Goal: Ask a question: Seek information or help from site administrators or community

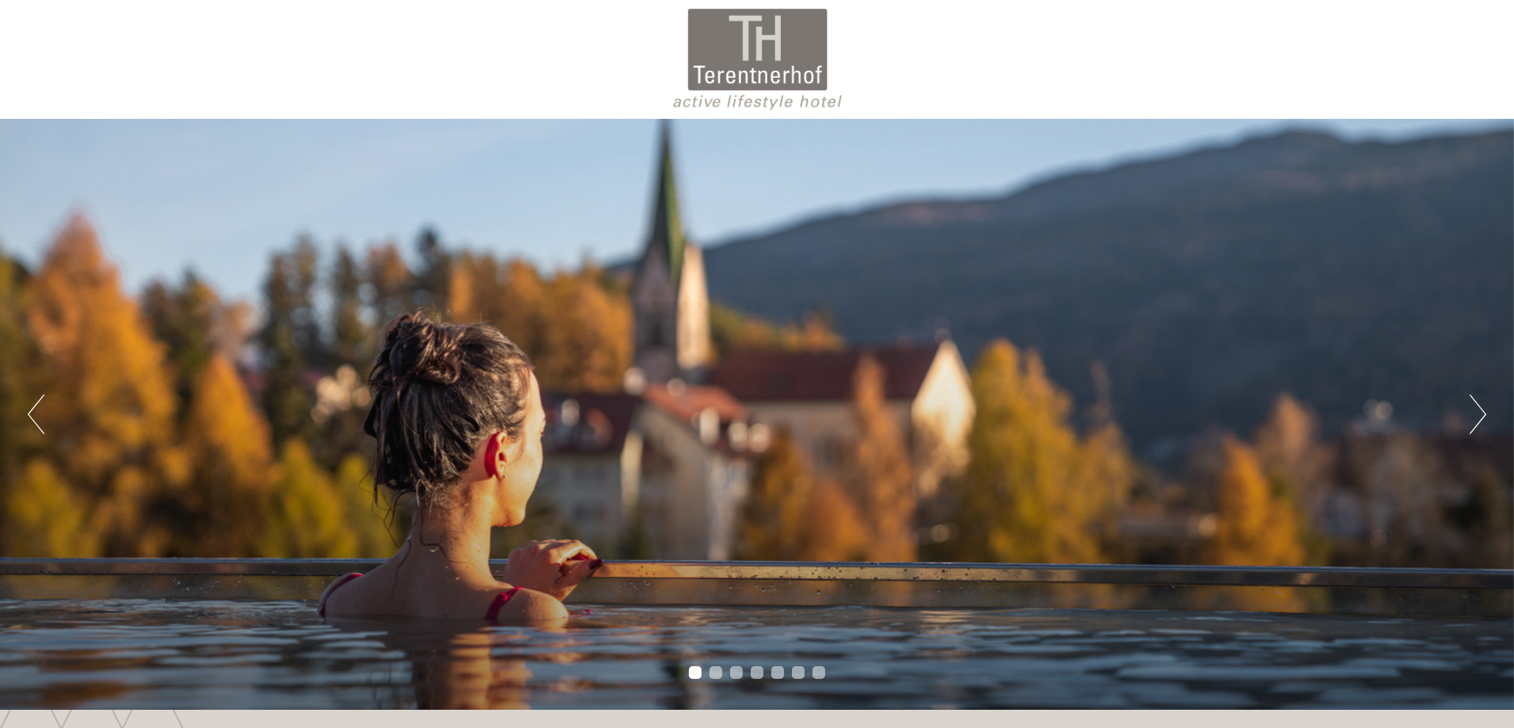
click at [990, 384] on div "Previous Next 1 2 3 4 5 6 7" at bounding box center [757, 414] width 1514 height 591
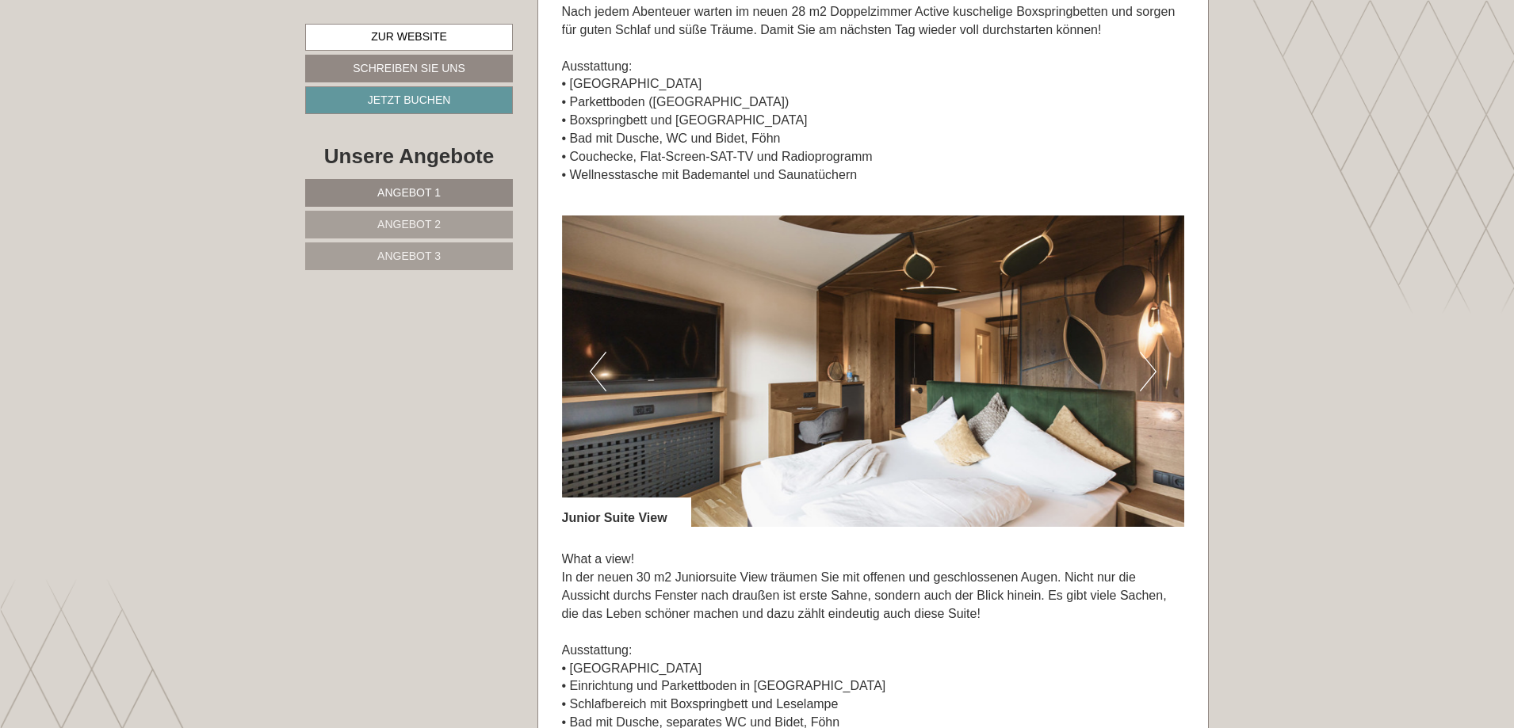
scroll to position [1553, 0]
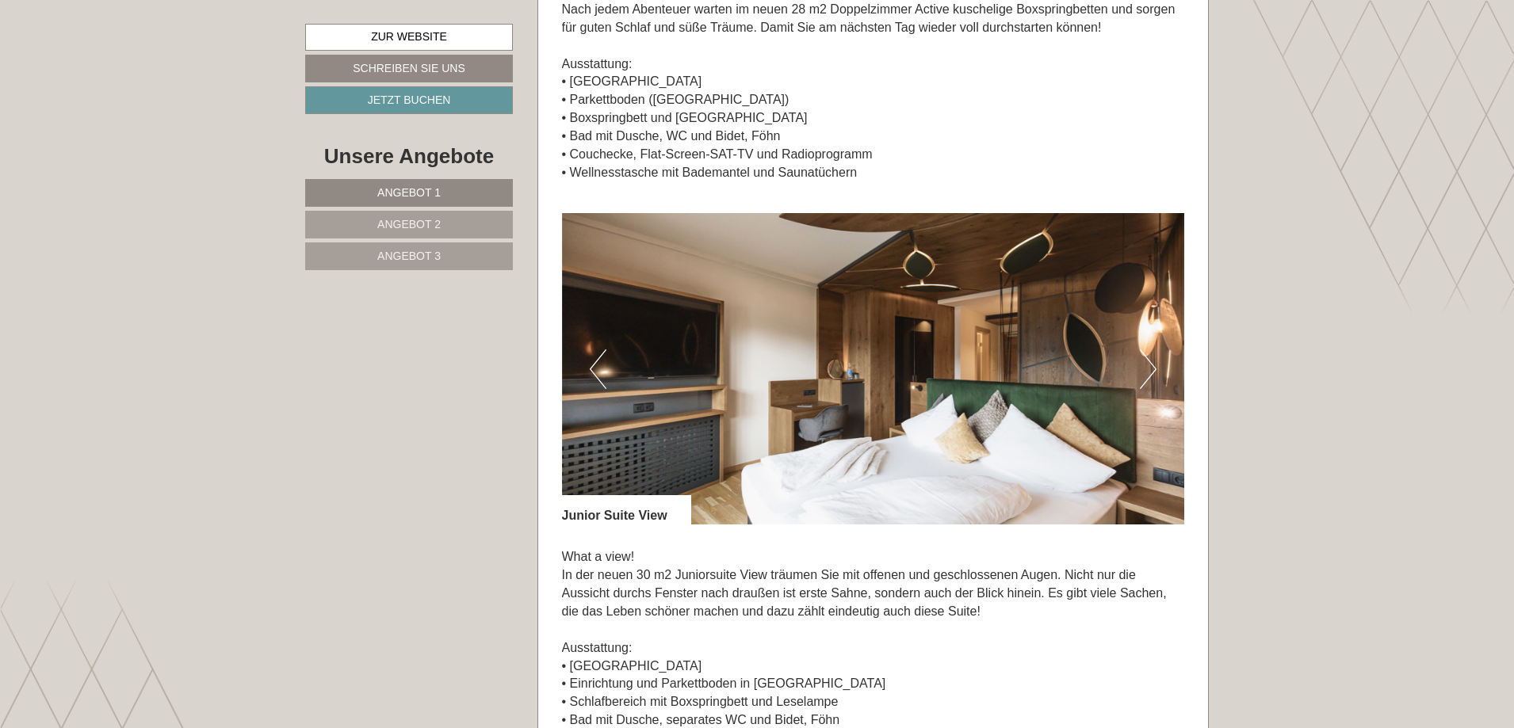
click at [1155, 374] on button "Next" at bounding box center [1148, 370] width 17 height 40
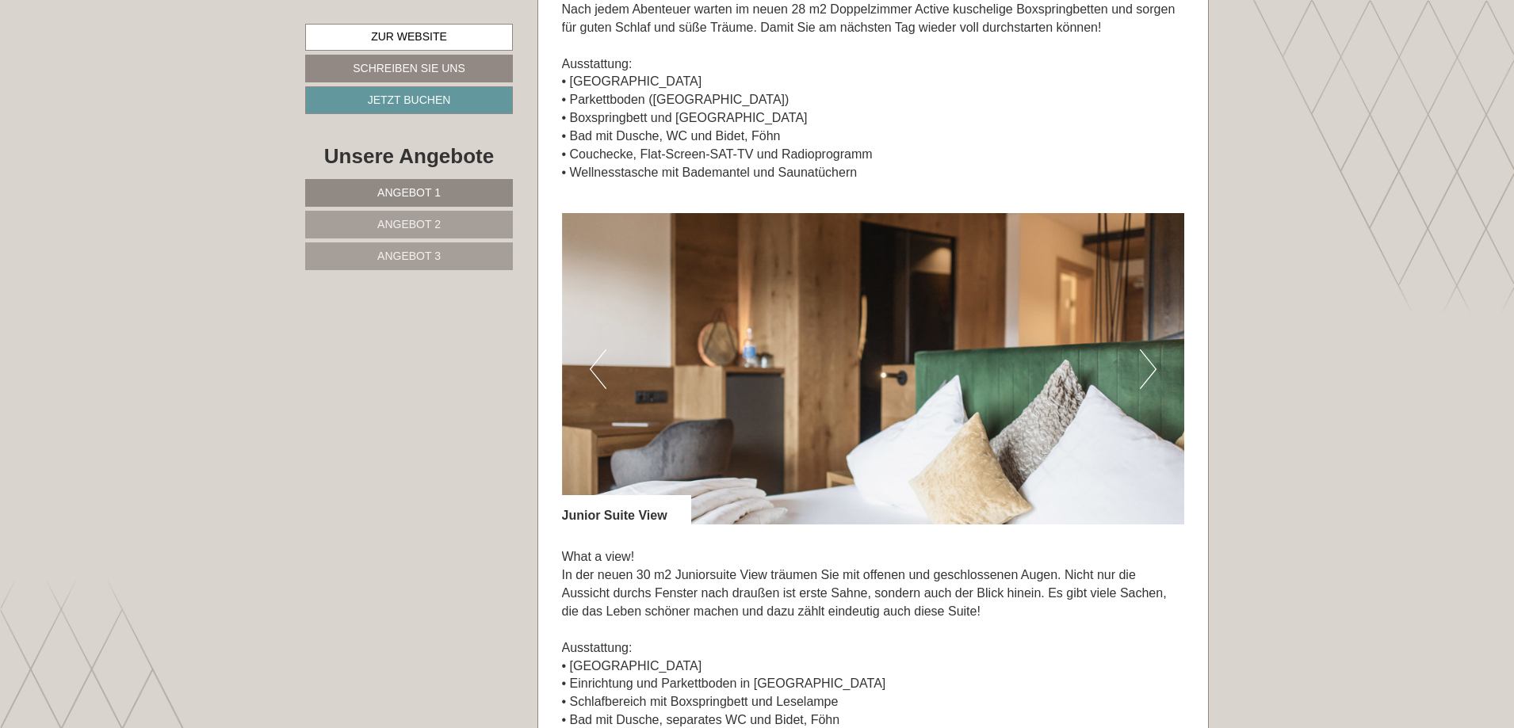
click at [1155, 374] on button "Next" at bounding box center [1148, 370] width 17 height 40
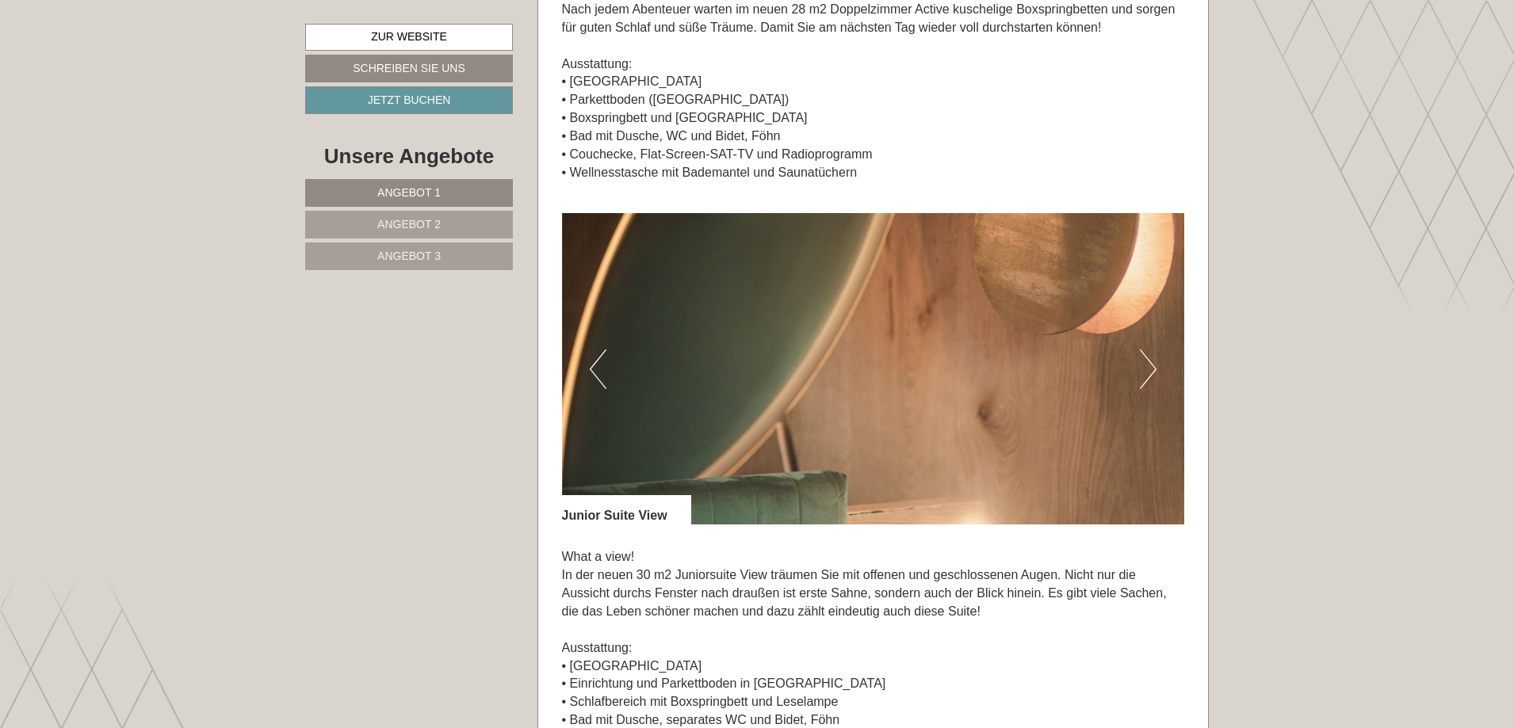
click at [1155, 374] on button "Next" at bounding box center [1148, 370] width 17 height 40
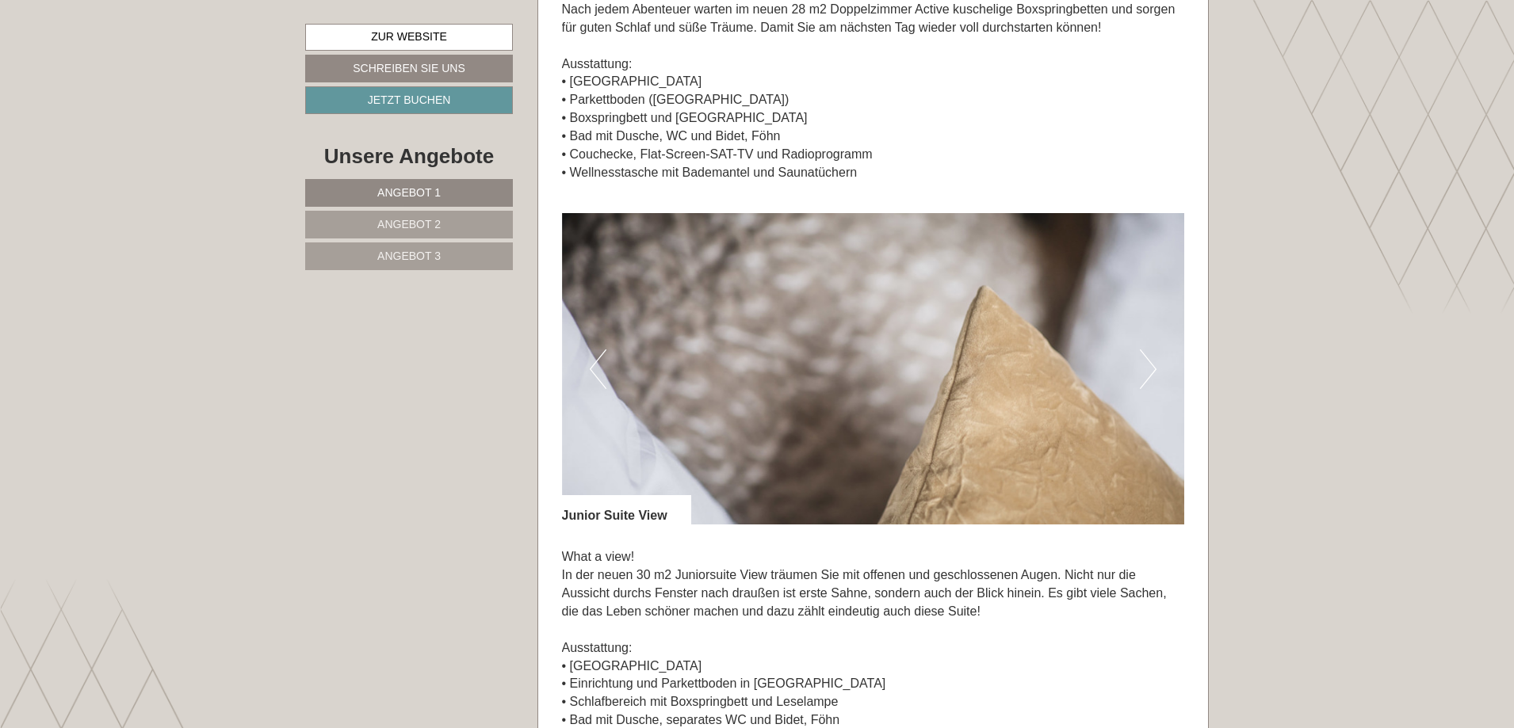
click at [1155, 374] on button "Next" at bounding box center [1148, 370] width 17 height 40
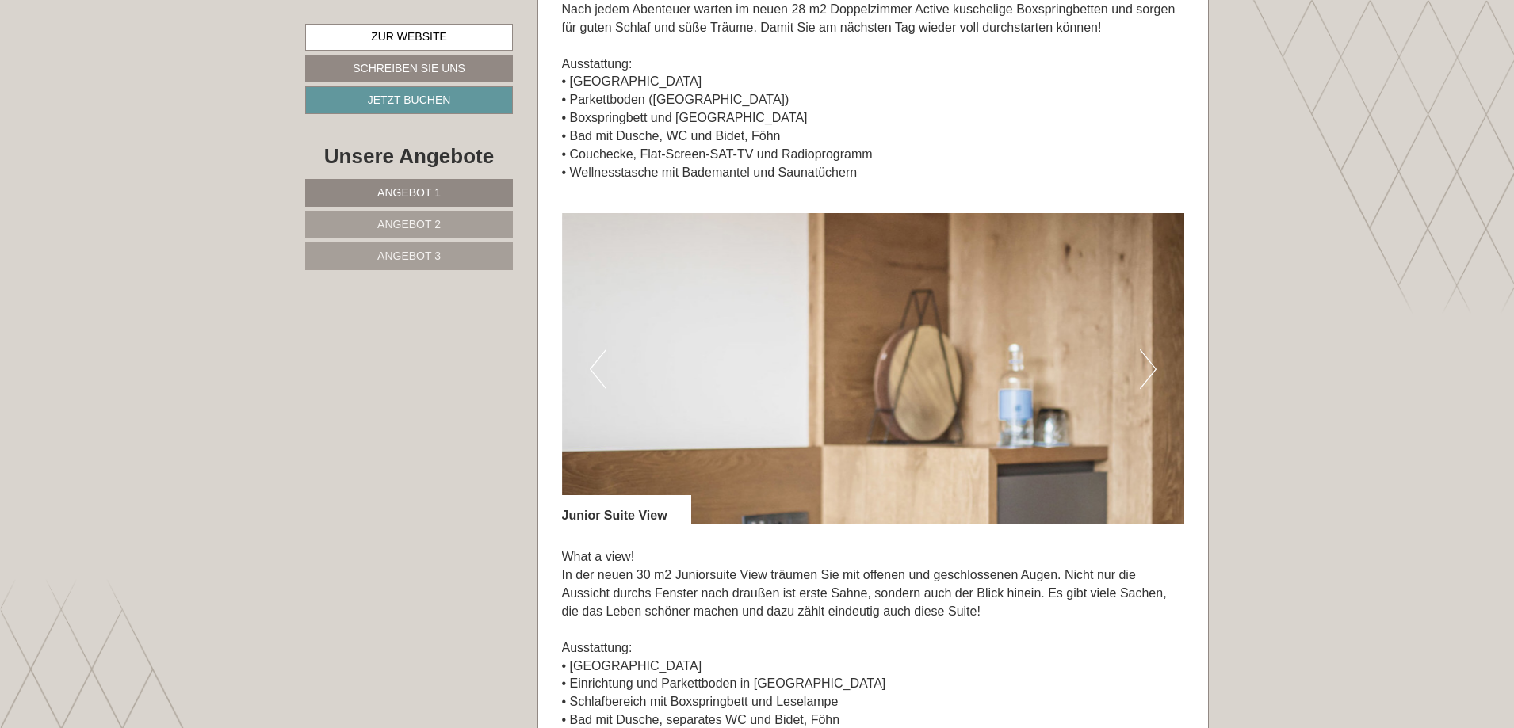
click at [1155, 374] on button "Next" at bounding box center [1148, 370] width 17 height 40
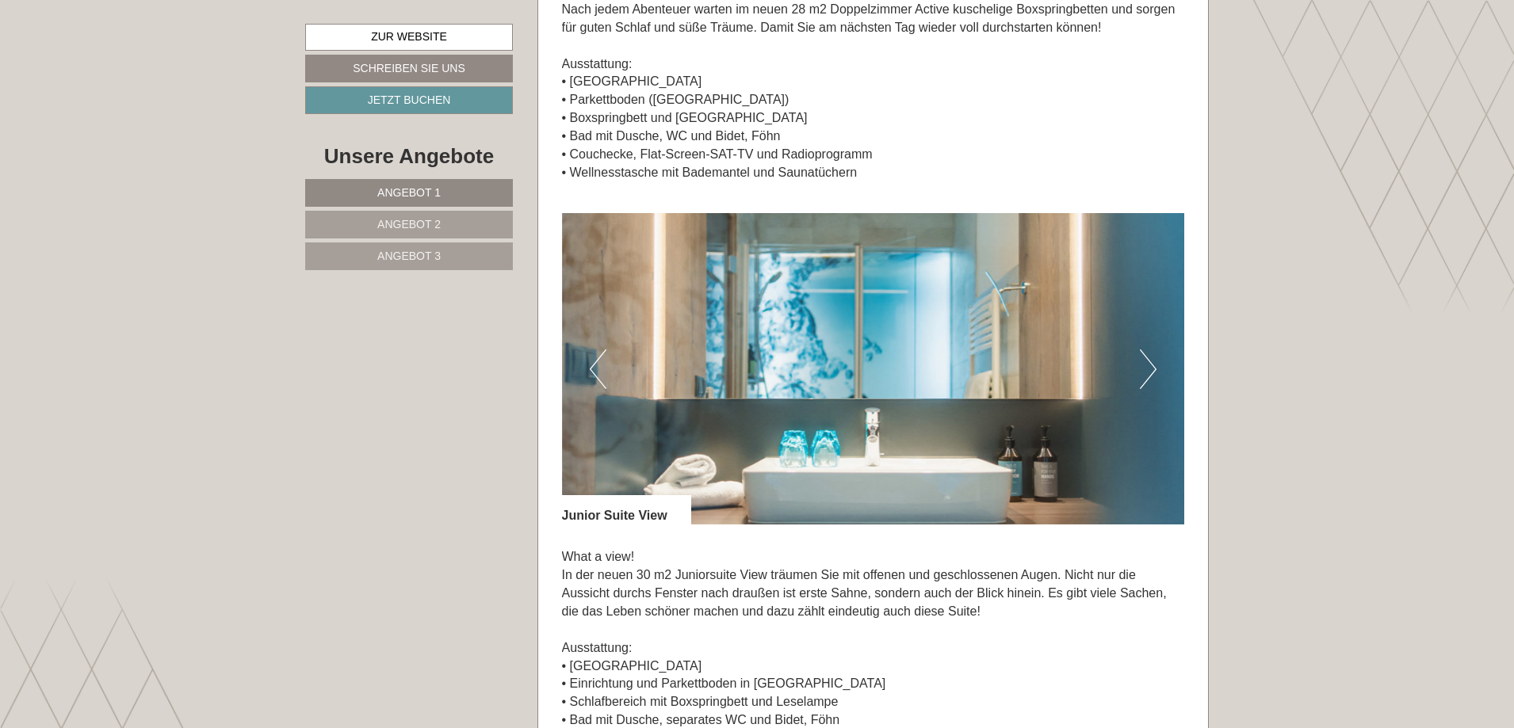
click at [1155, 374] on button "Next" at bounding box center [1148, 370] width 17 height 40
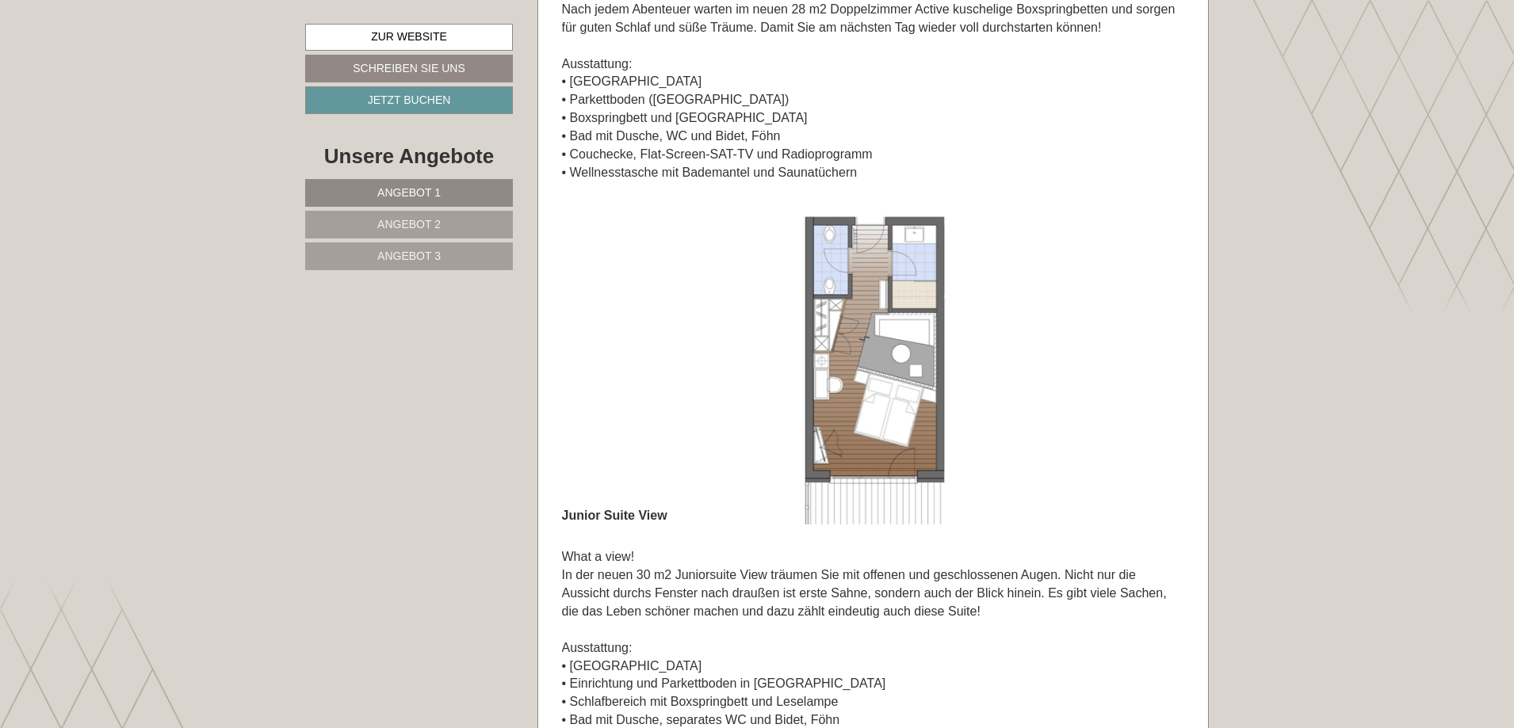
click at [1155, 374] on button "Next" at bounding box center [1148, 370] width 17 height 40
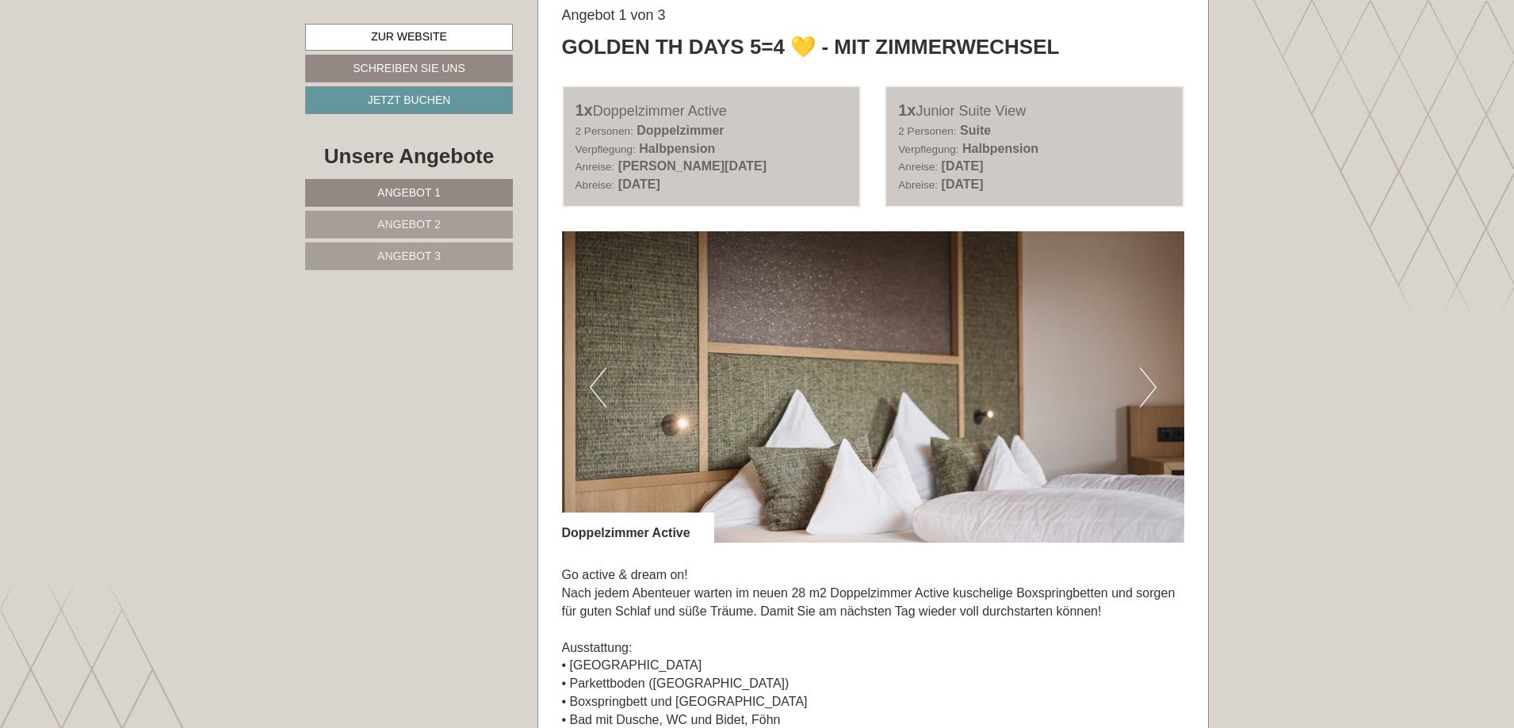
scroll to position [919, 0]
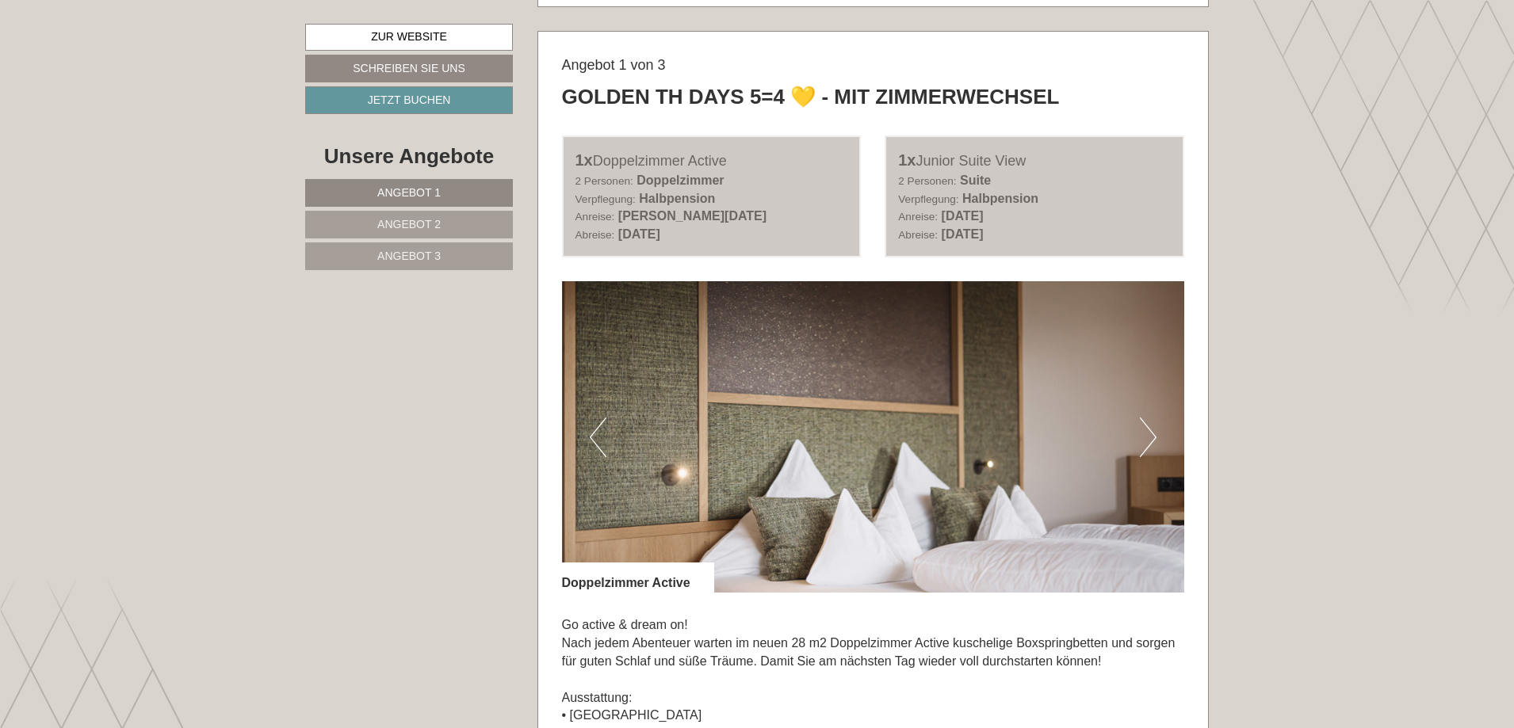
click at [1146, 442] on button "Next" at bounding box center [1148, 438] width 17 height 40
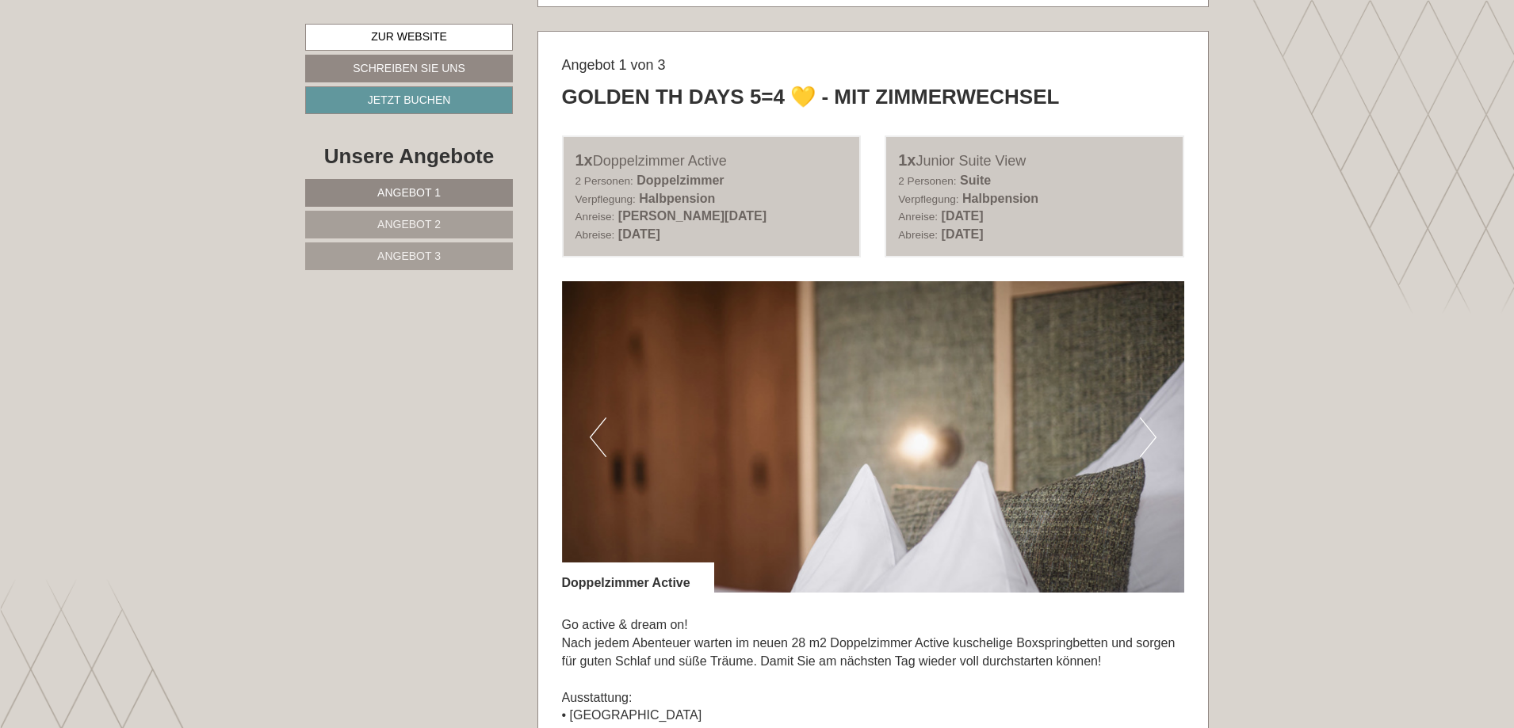
click at [1146, 442] on button "Next" at bounding box center [1148, 438] width 17 height 40
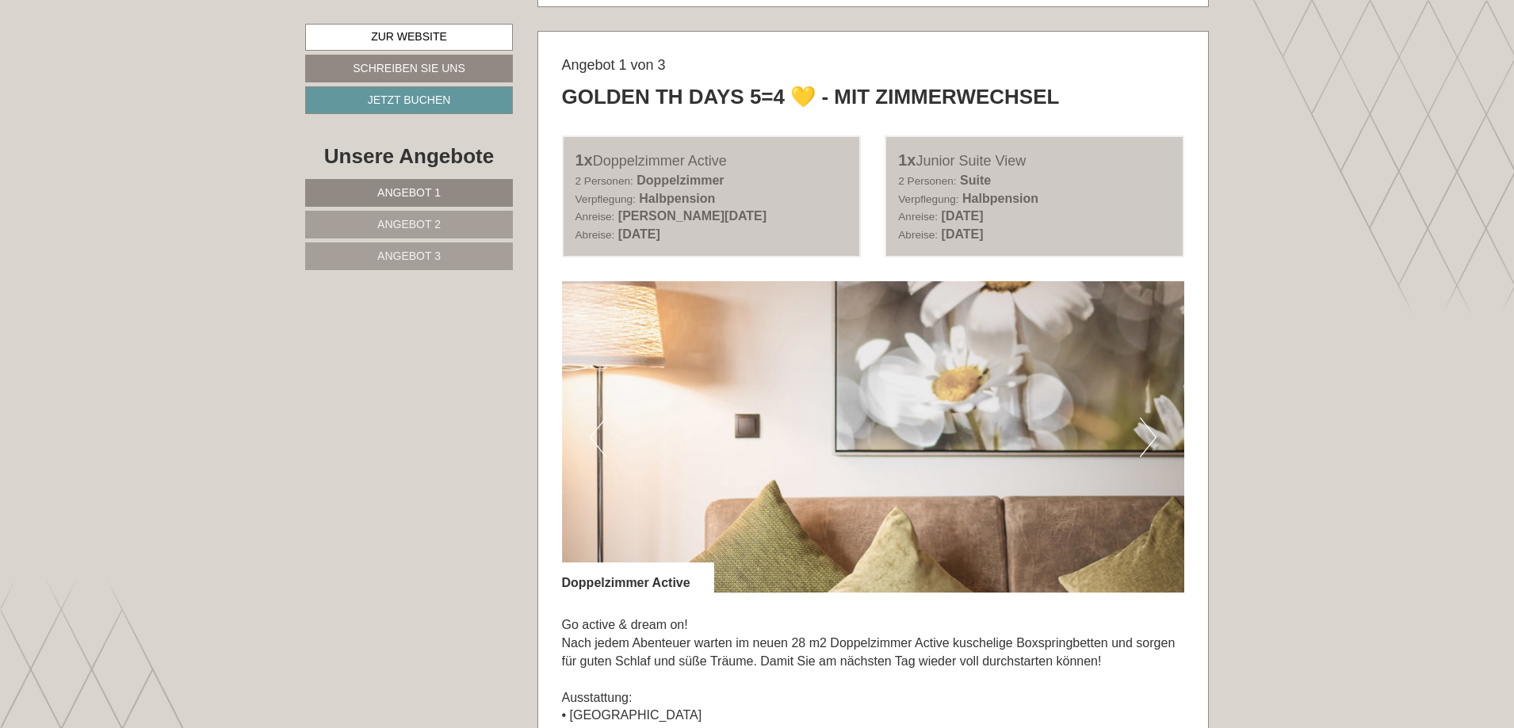
click at [1146, 442] on button "Next" at bounding box center [1148, 438] width 17 height 40
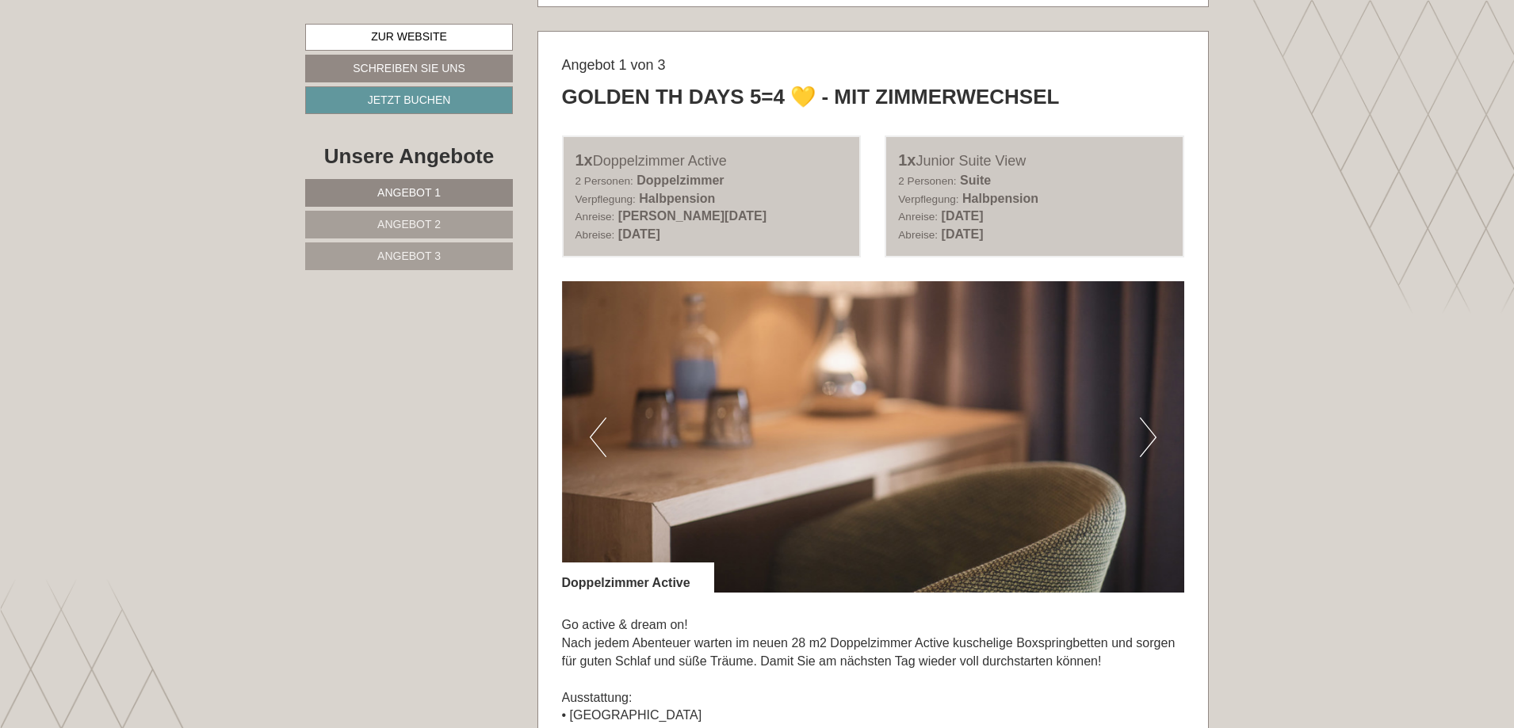
click at [1146, 442] on button "Next" at bounding box center [1148, 438] width 17 height 40
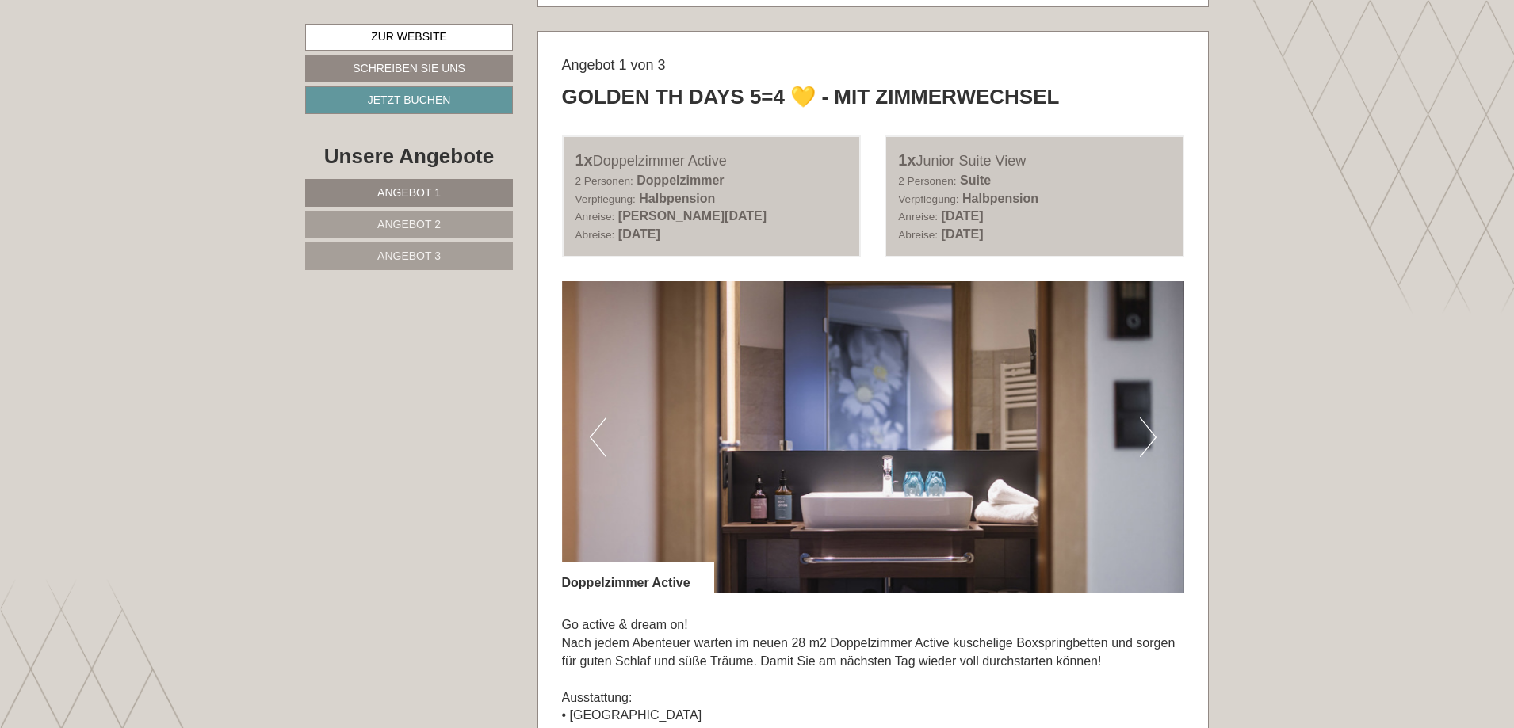
click at [1146, 442] on button "Next" at bounding box center [1148, 438] width 17 height 40
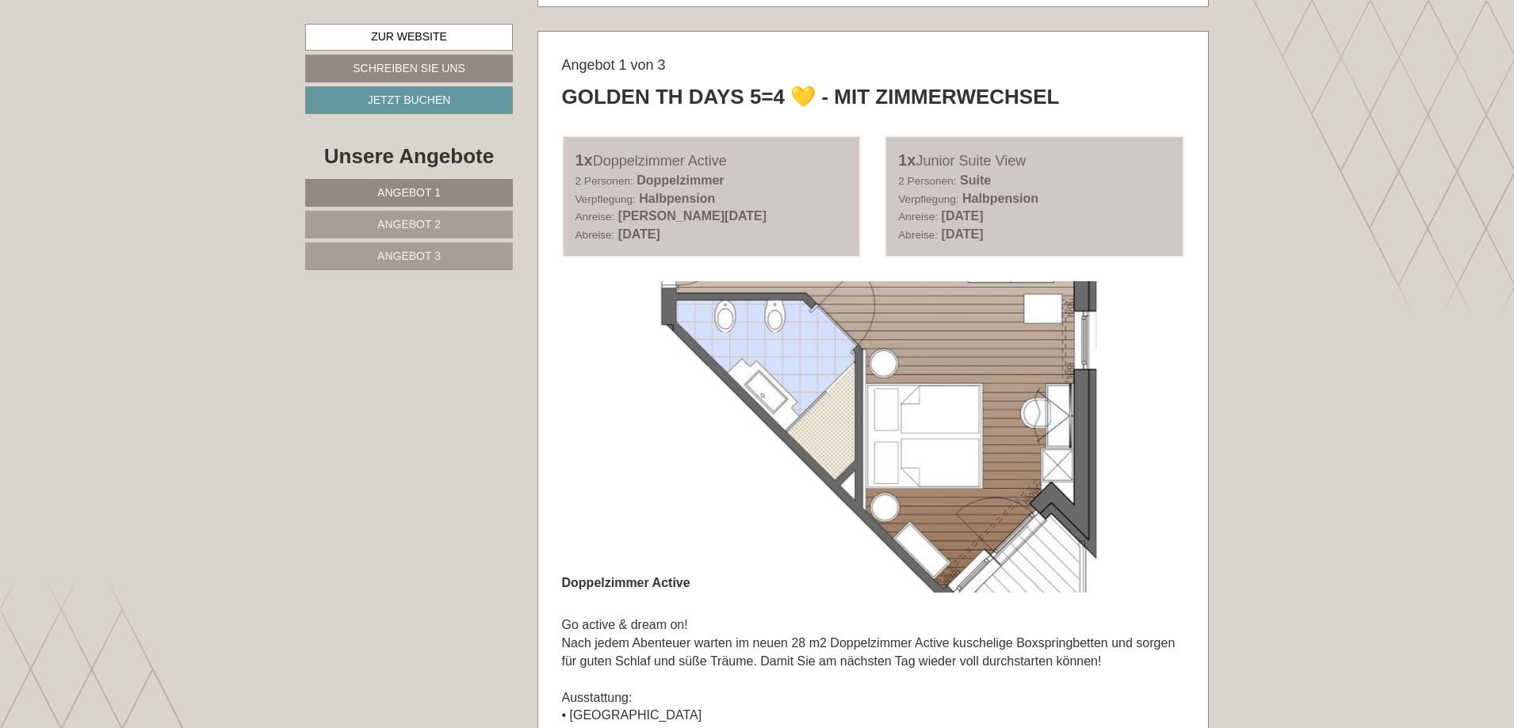
click at [1146, 442] on button "Next" at bounding box center [1148, 438] width 17 height 40
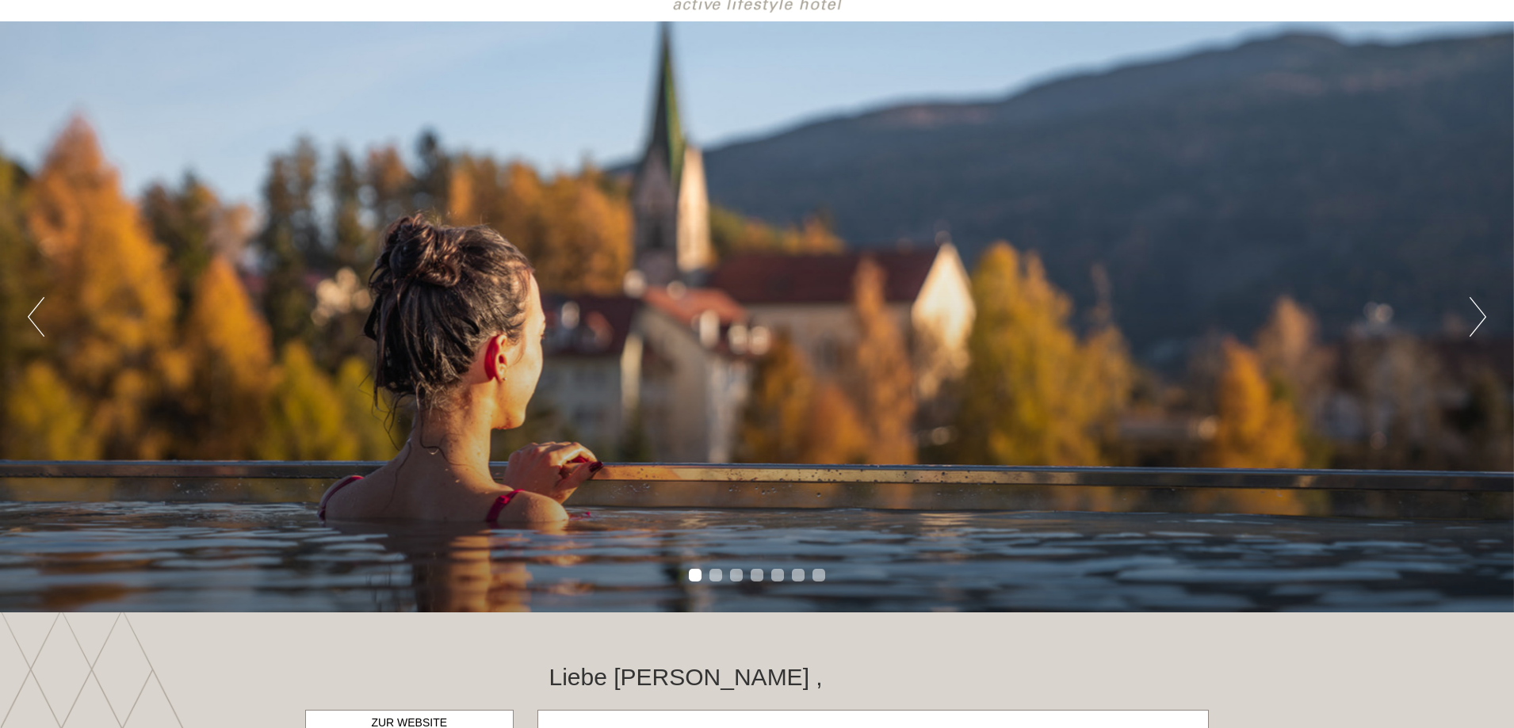
scroll to position [95, 0]
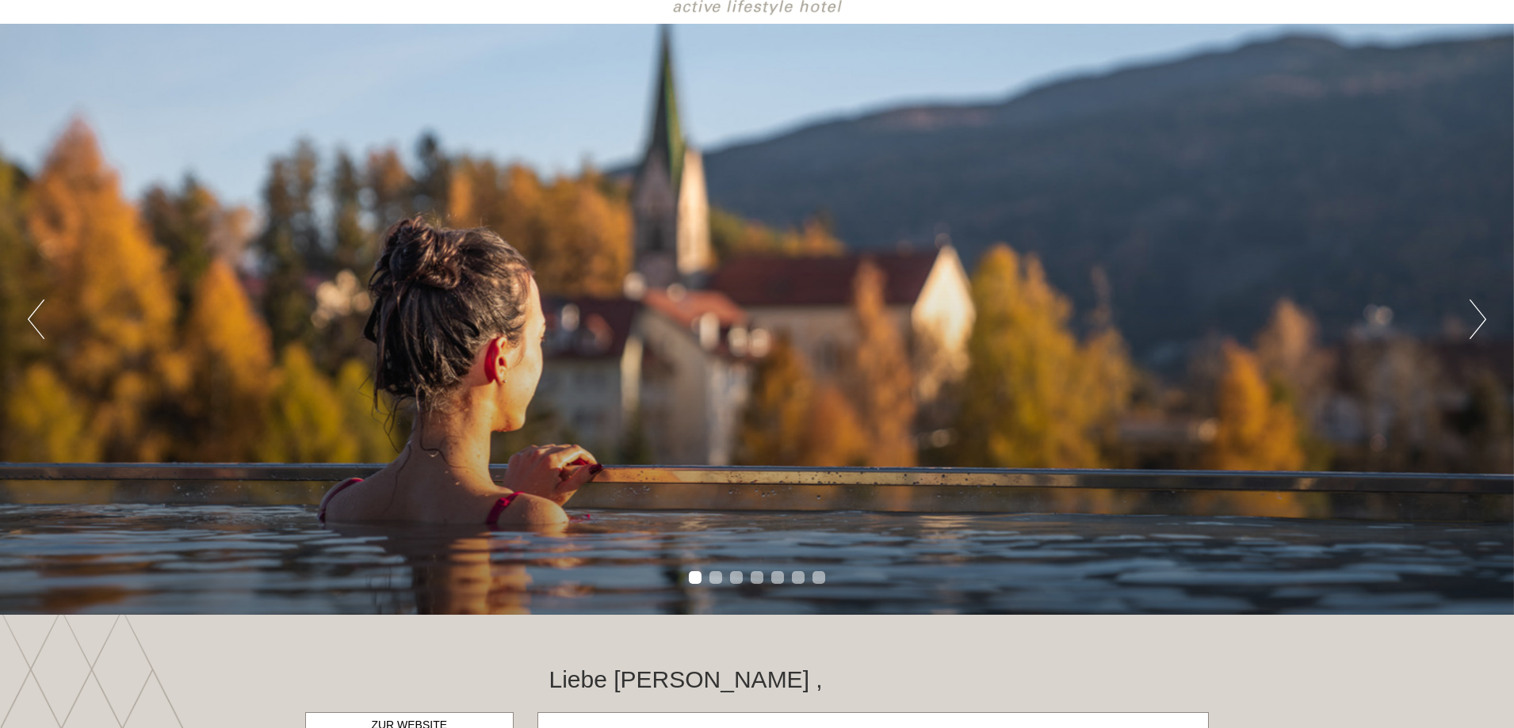
click at [1480, 318] on button "Next" at bounding box center [1477, 320] width 17 height 40
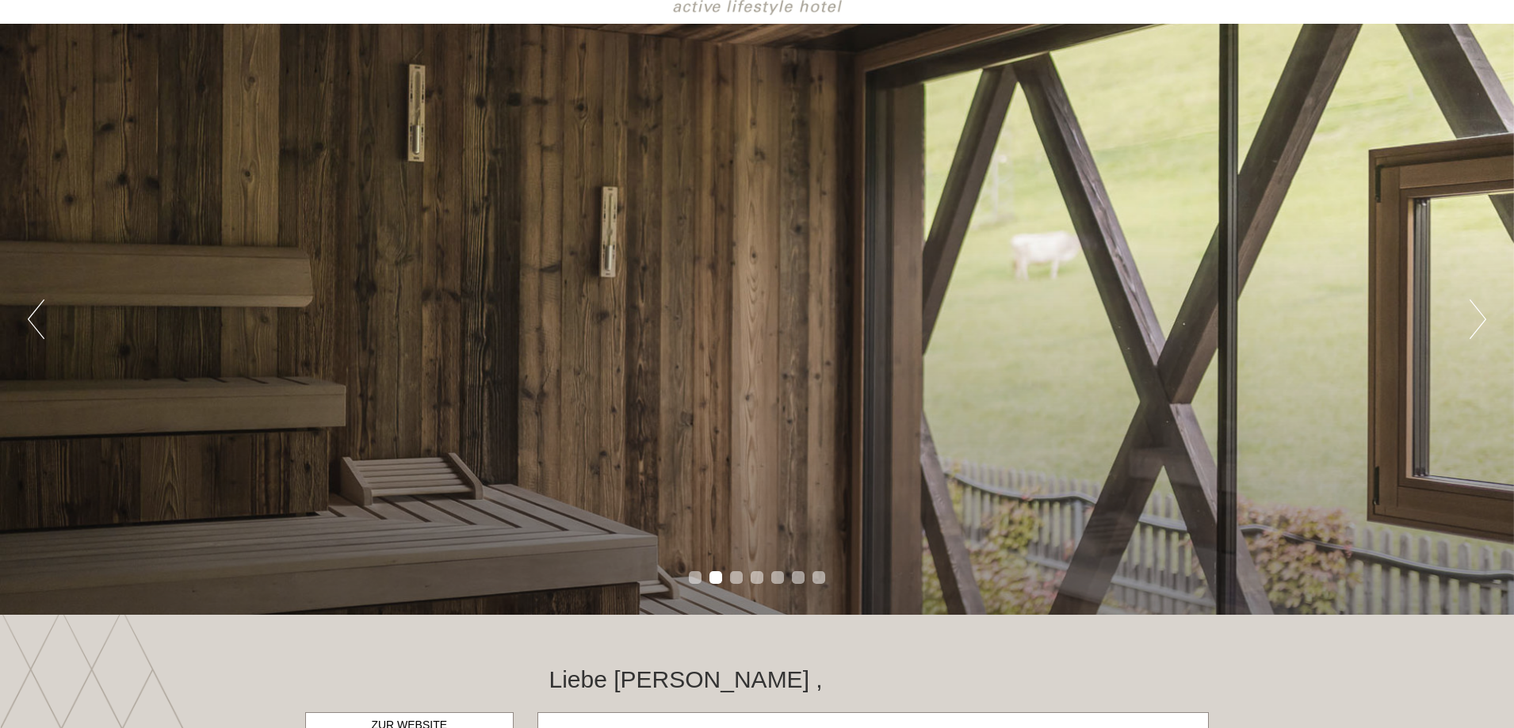
click at [1480, 318] on button "Next" at bounding box center [1477, 320] width 17 height 40
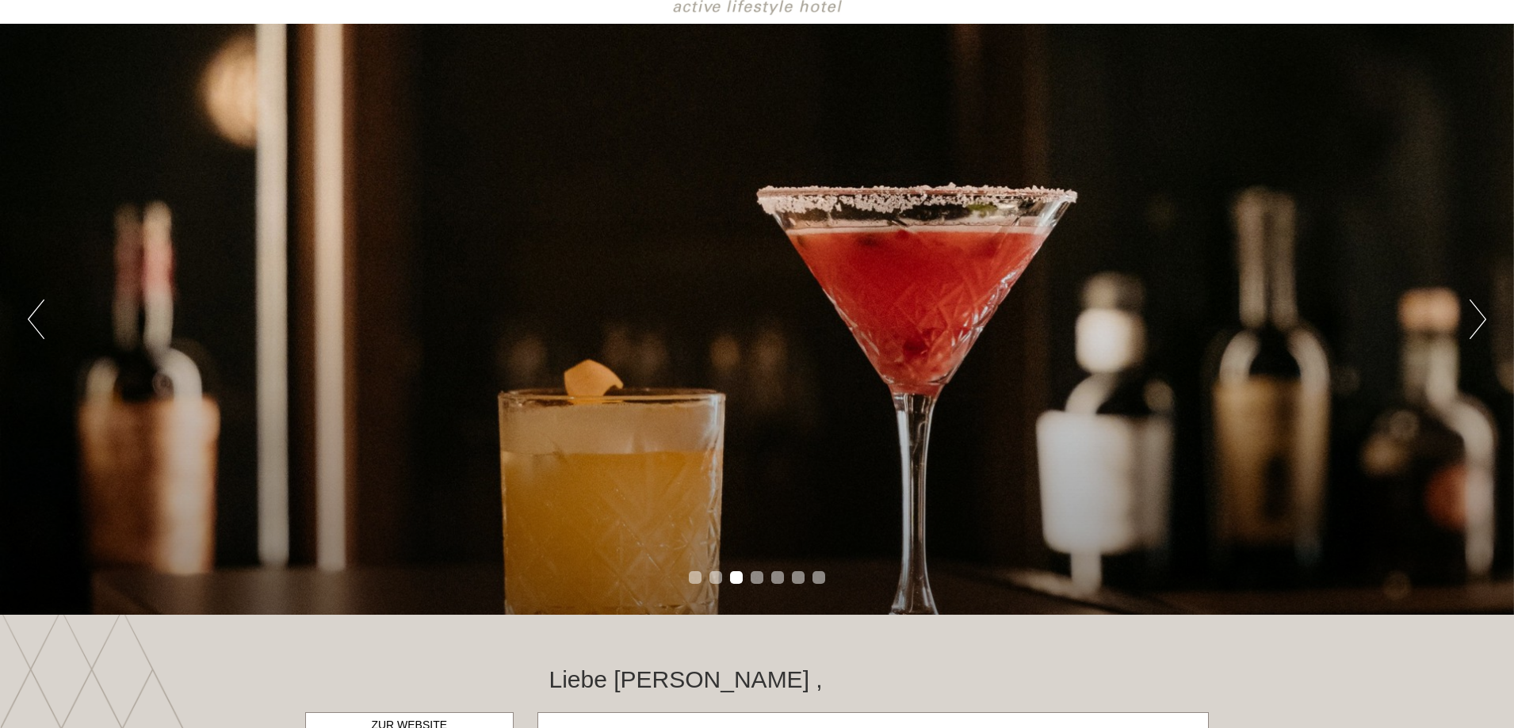
click at [1480, 318] on button "Next" at bounding box center [1477, 320] width 17 height 40
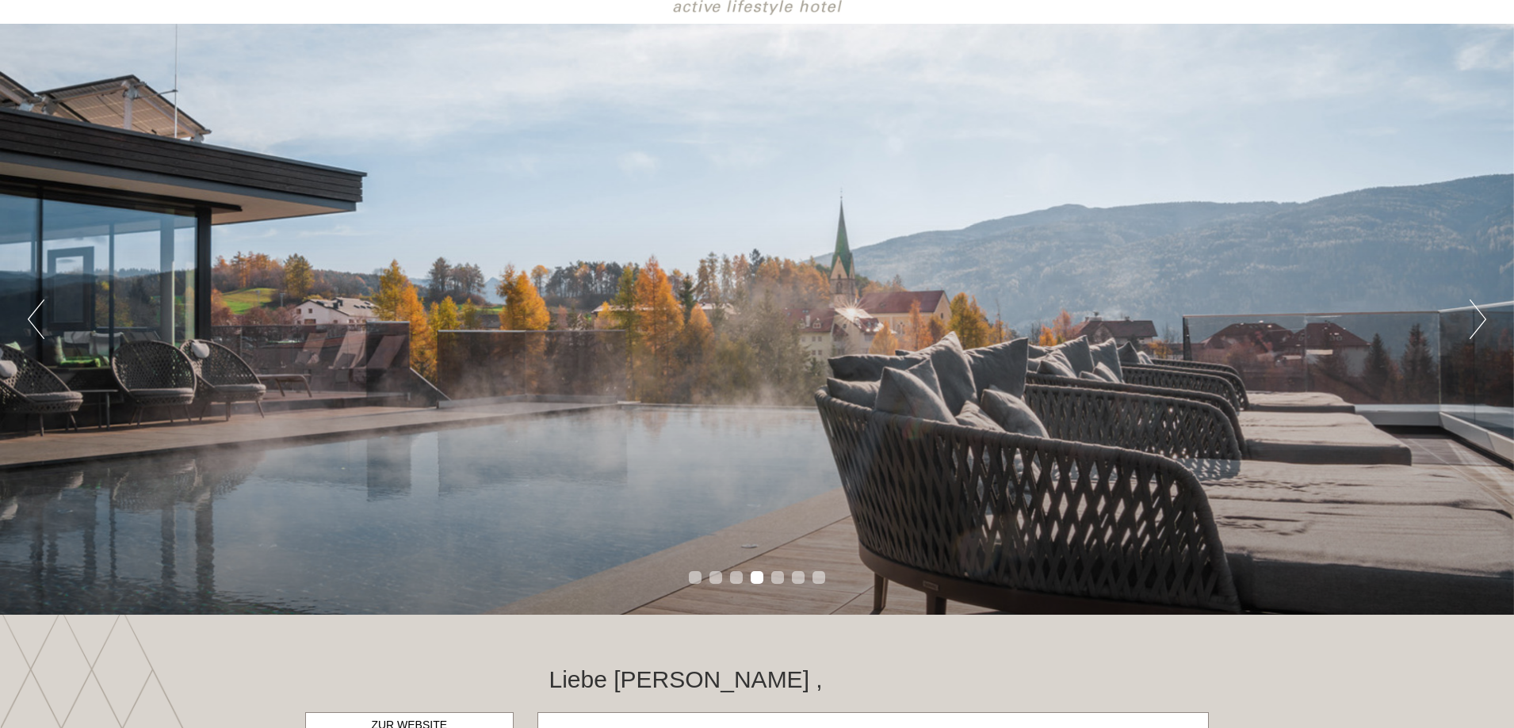
click at [1480, 318] on button "Next" at bounding box center [1477, 320] width 17 height 40
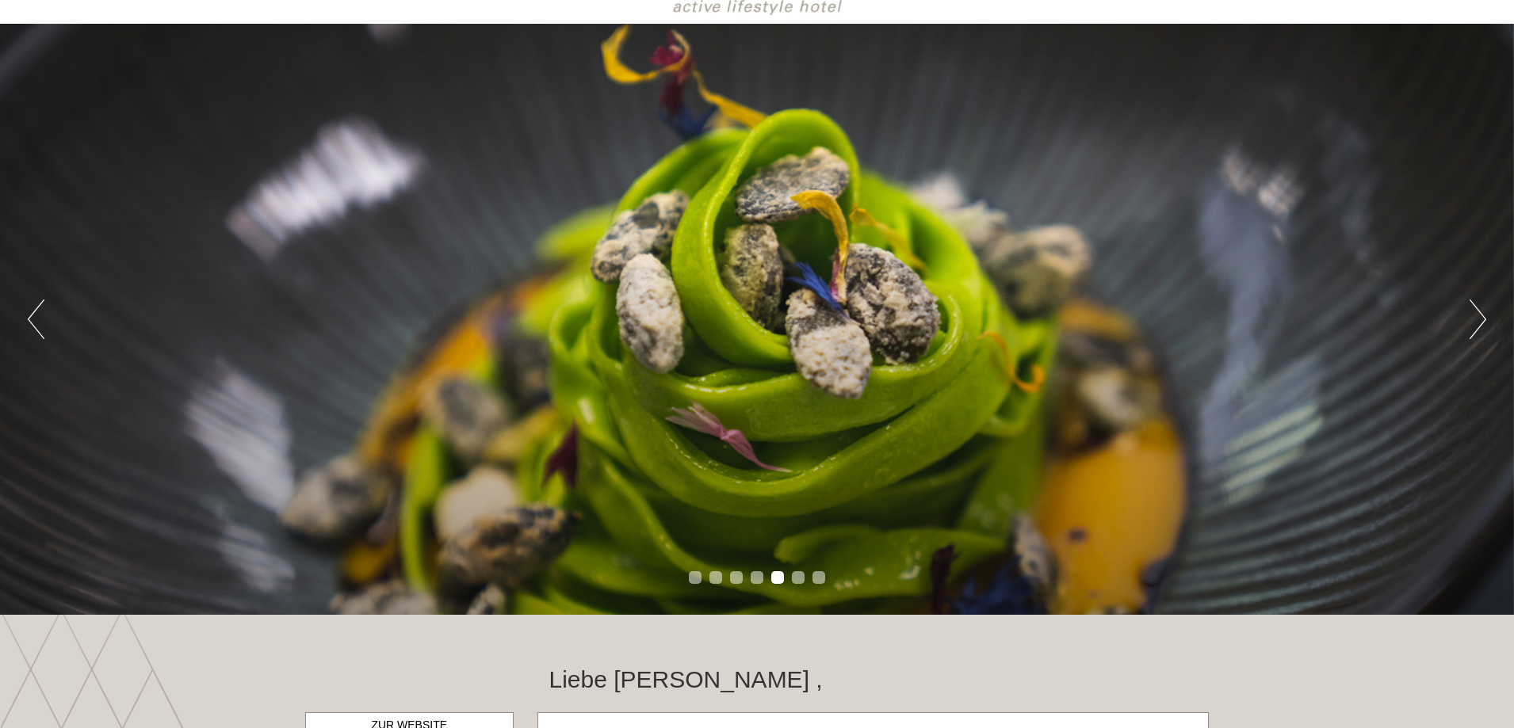
click at [1480, 318] on button "Next" at bounding box center [1477, 320] width 17 height 40
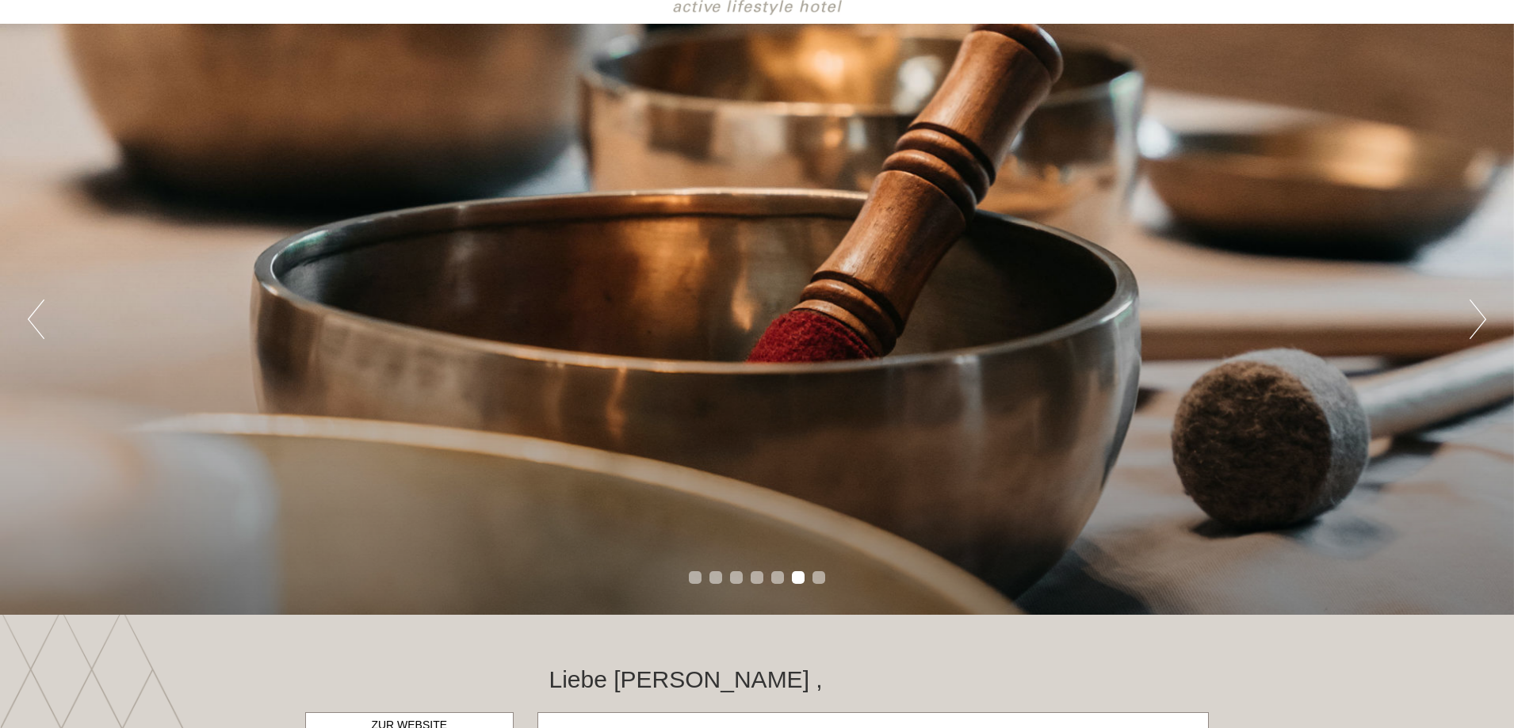
click at [1480, 318] on button "Next" at bounding box center [1477, 320] width 17 height 40
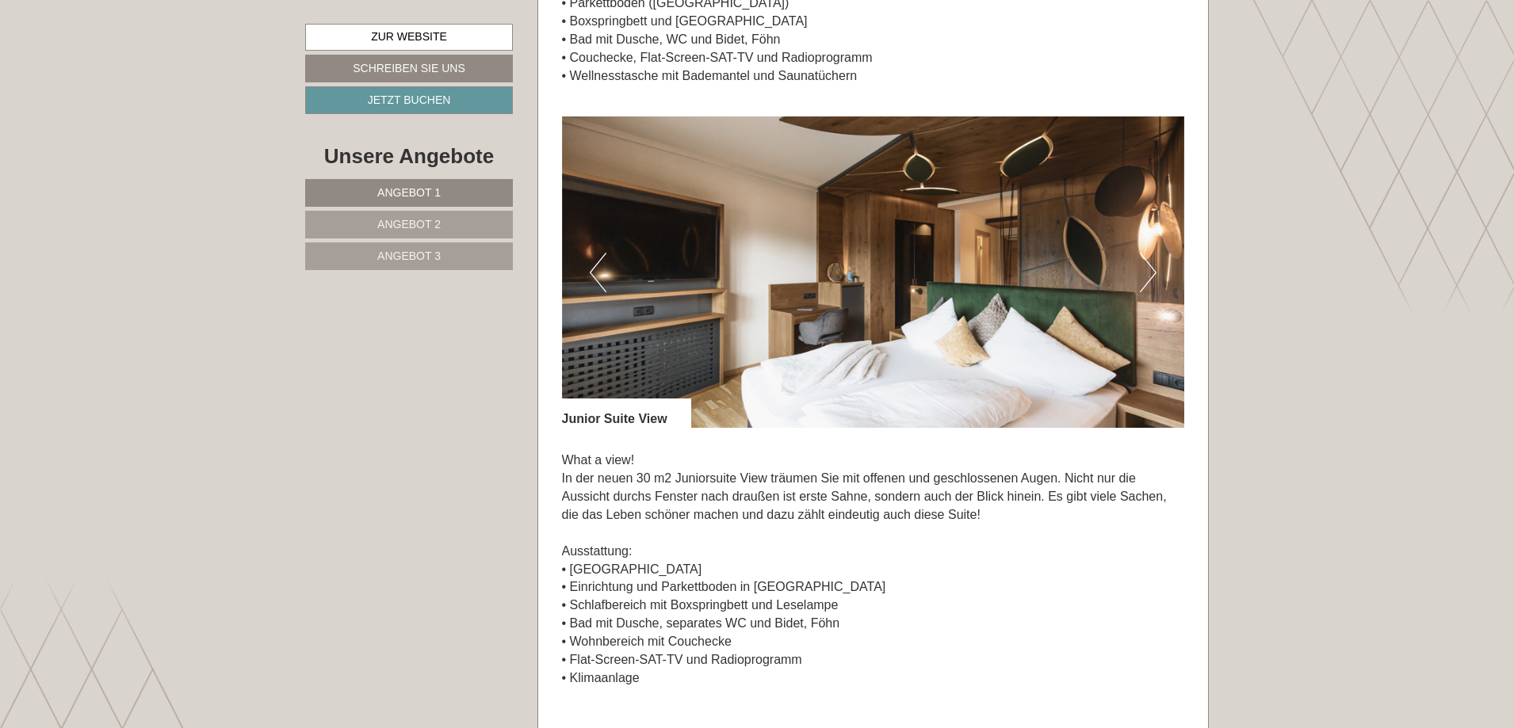
scroll to position [1648, 0]
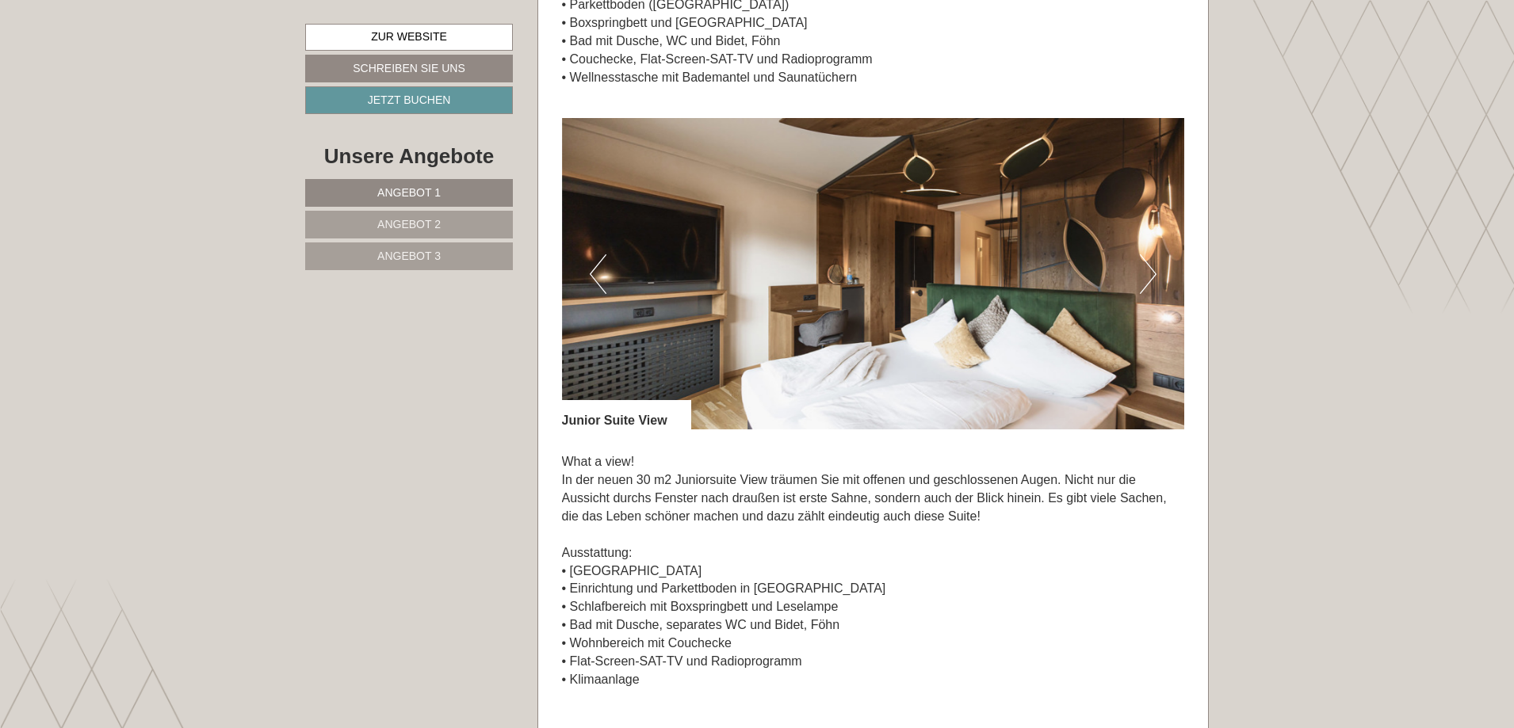
click at [1147, 273] on button "Next" at bounding box center [1148, 274] width 17 height 40
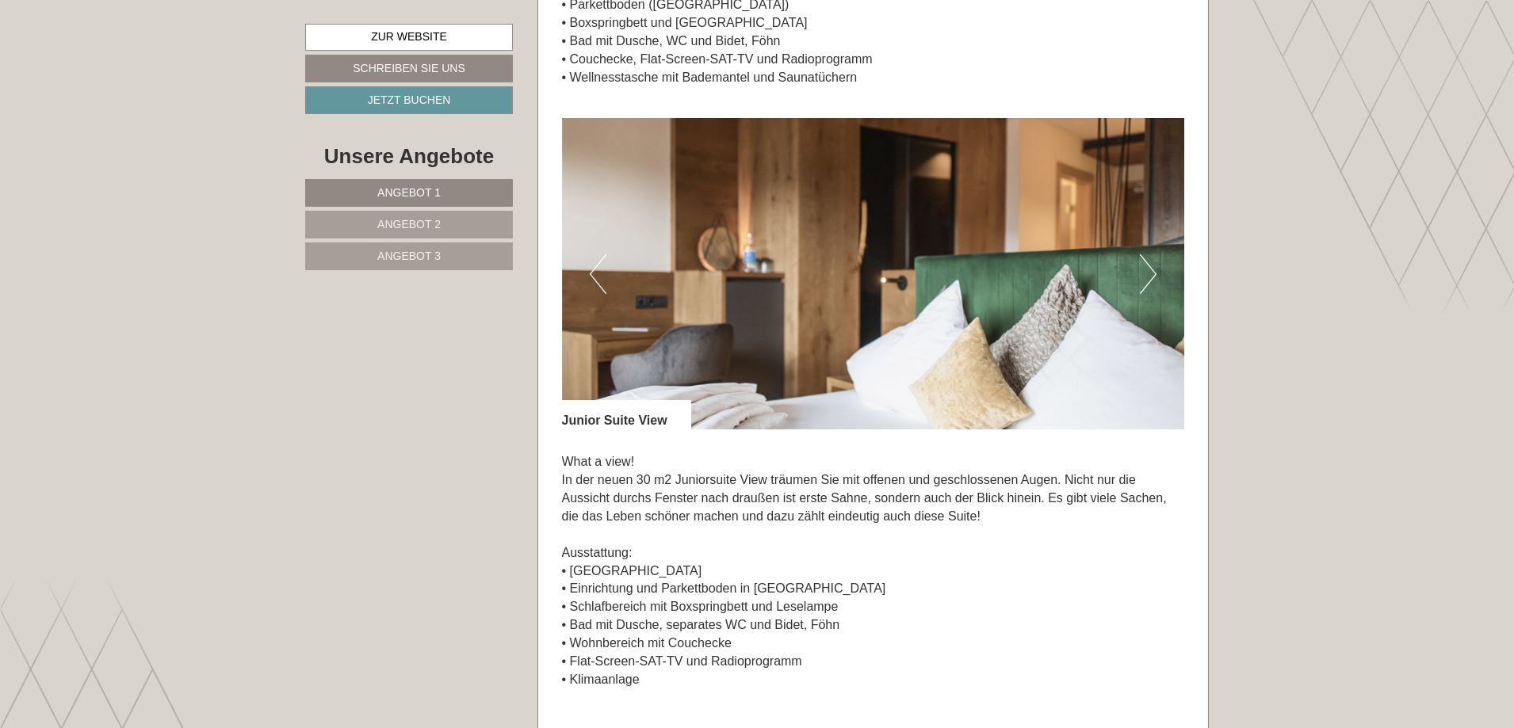
click at [1147, 273] on button "Next" at bounding box center [1148, 274] width 17 height 40
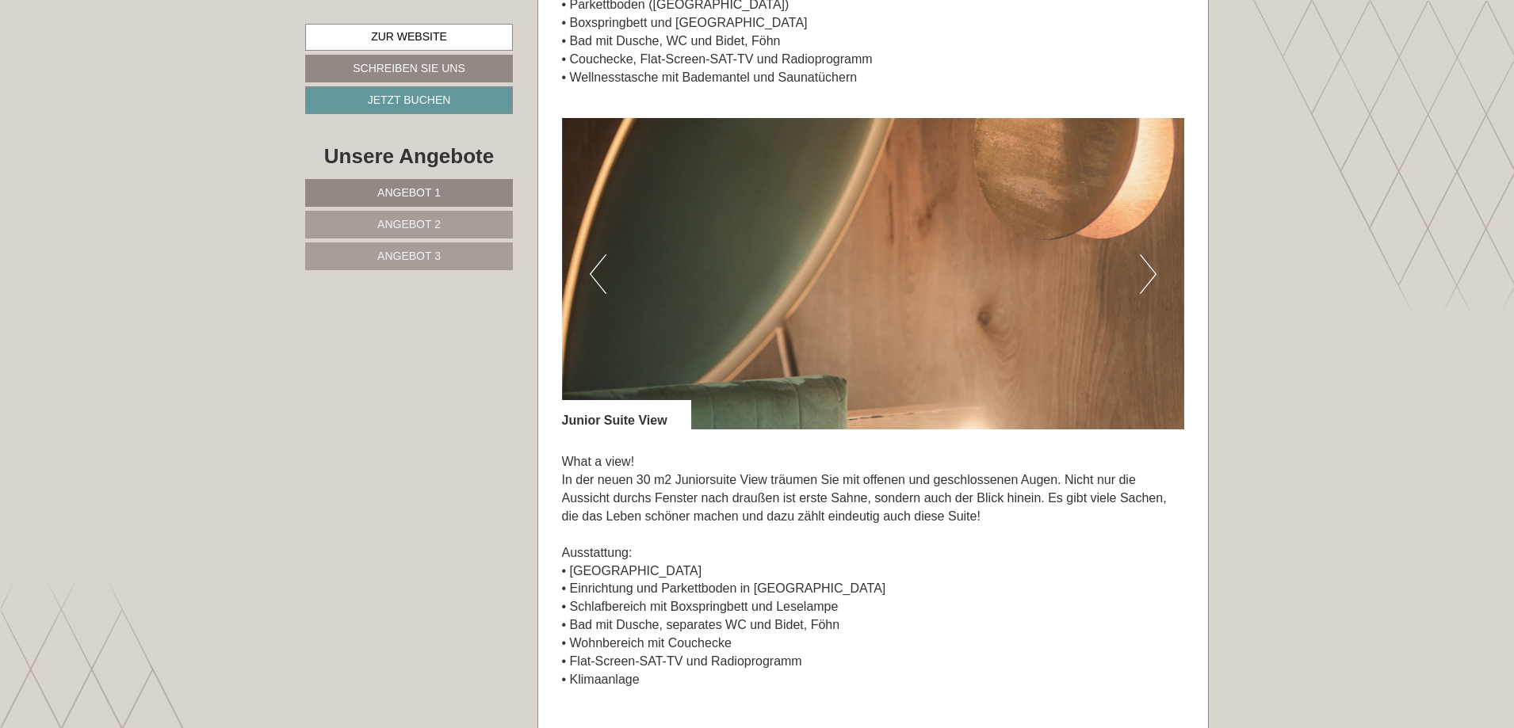
click at [1147, 273] on button "Next" at bounding box center [1148, 274] width 17 height 40
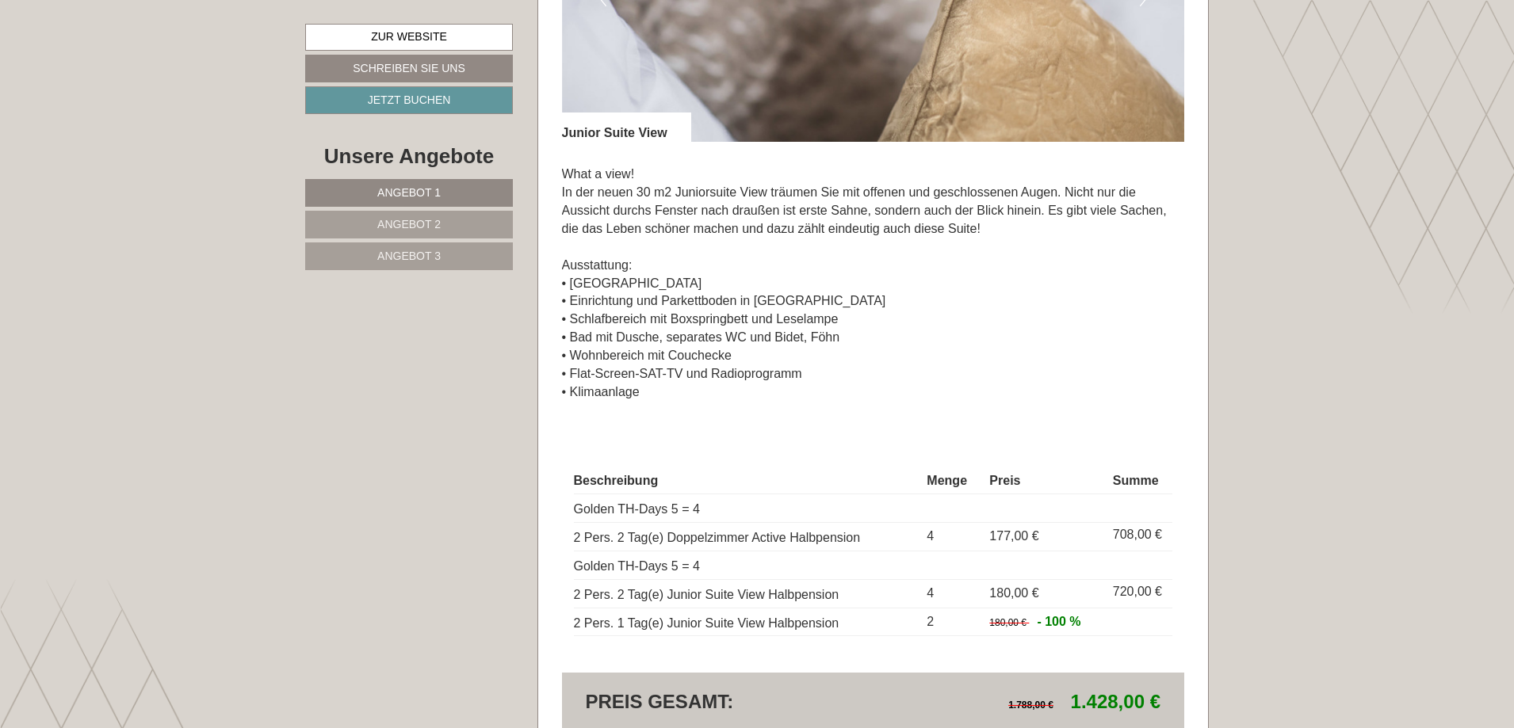
scroll to position [1934, 0]
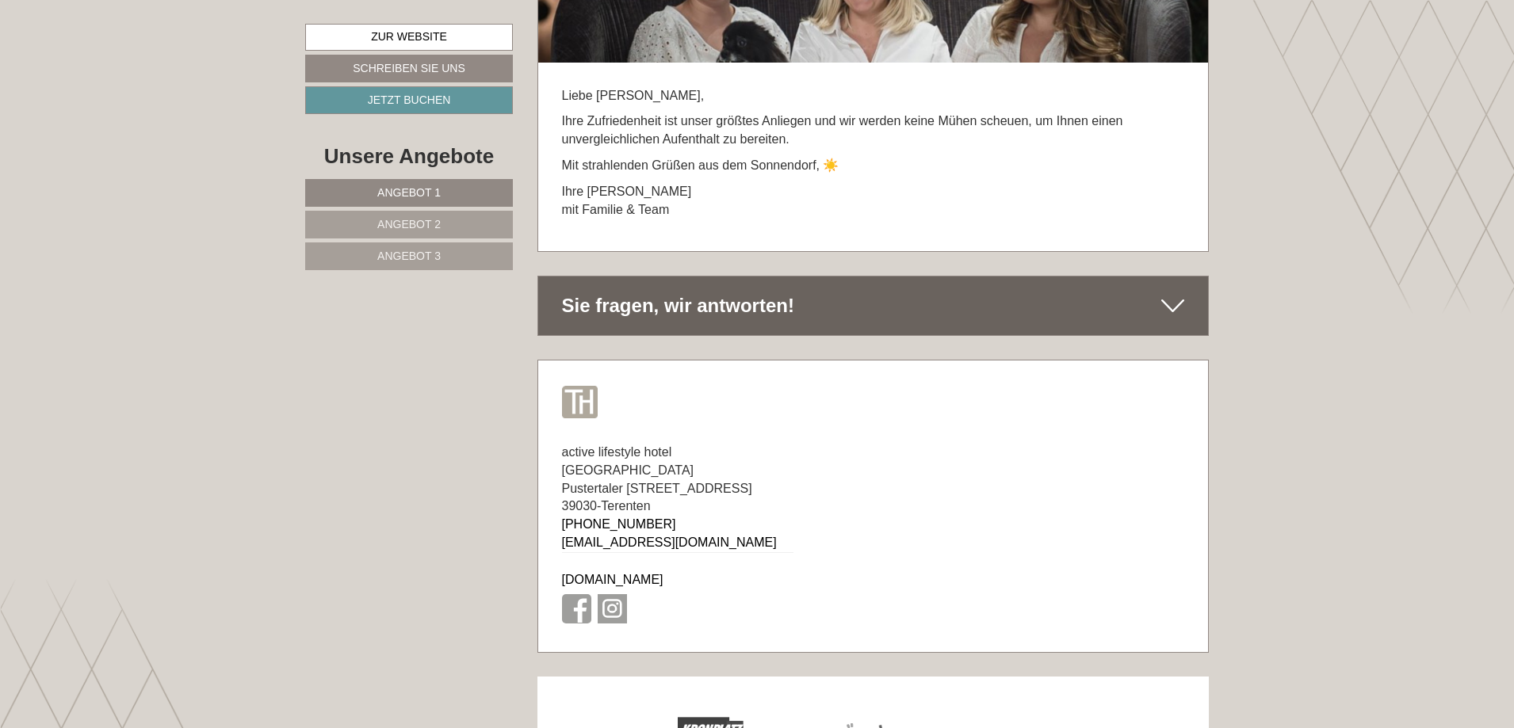
scroll to position [11096, 0]
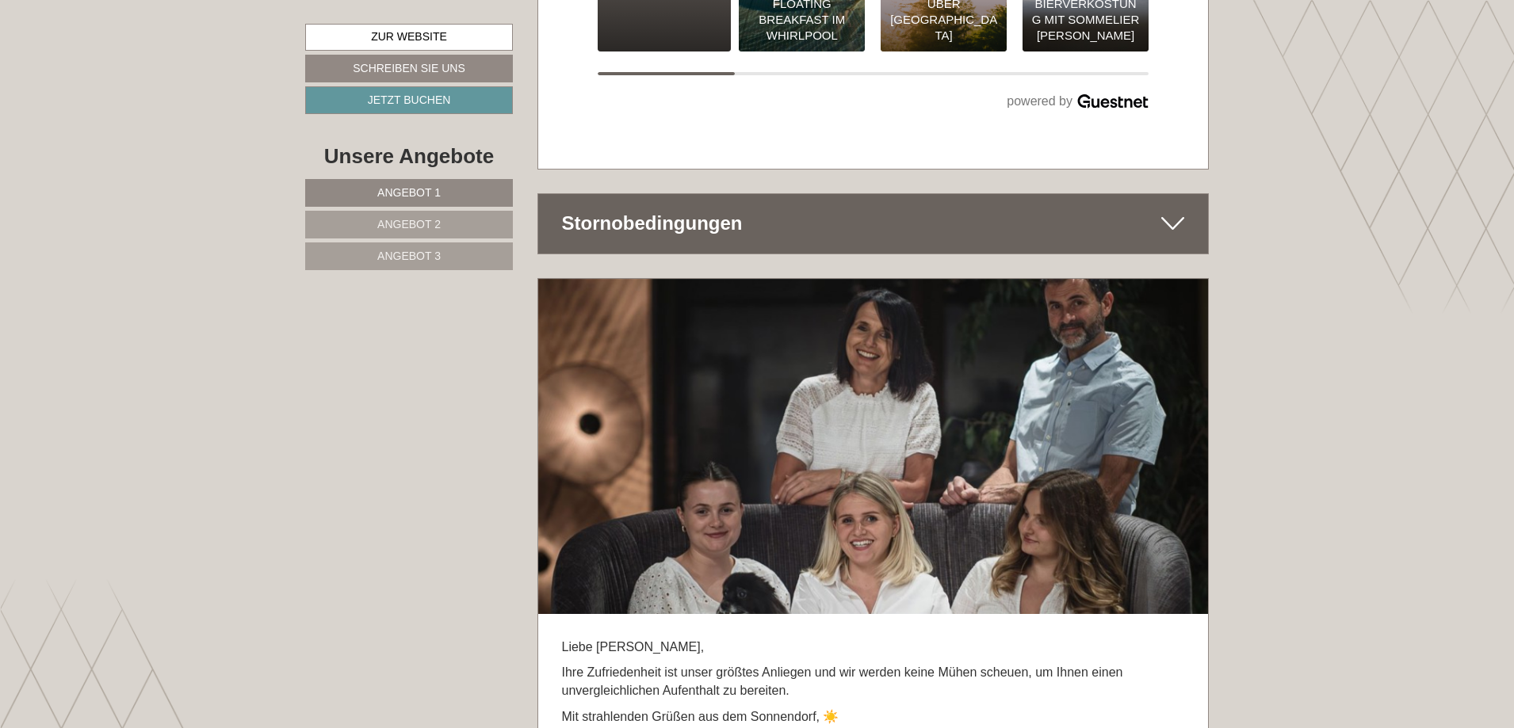
scroll to position [10526, 0]
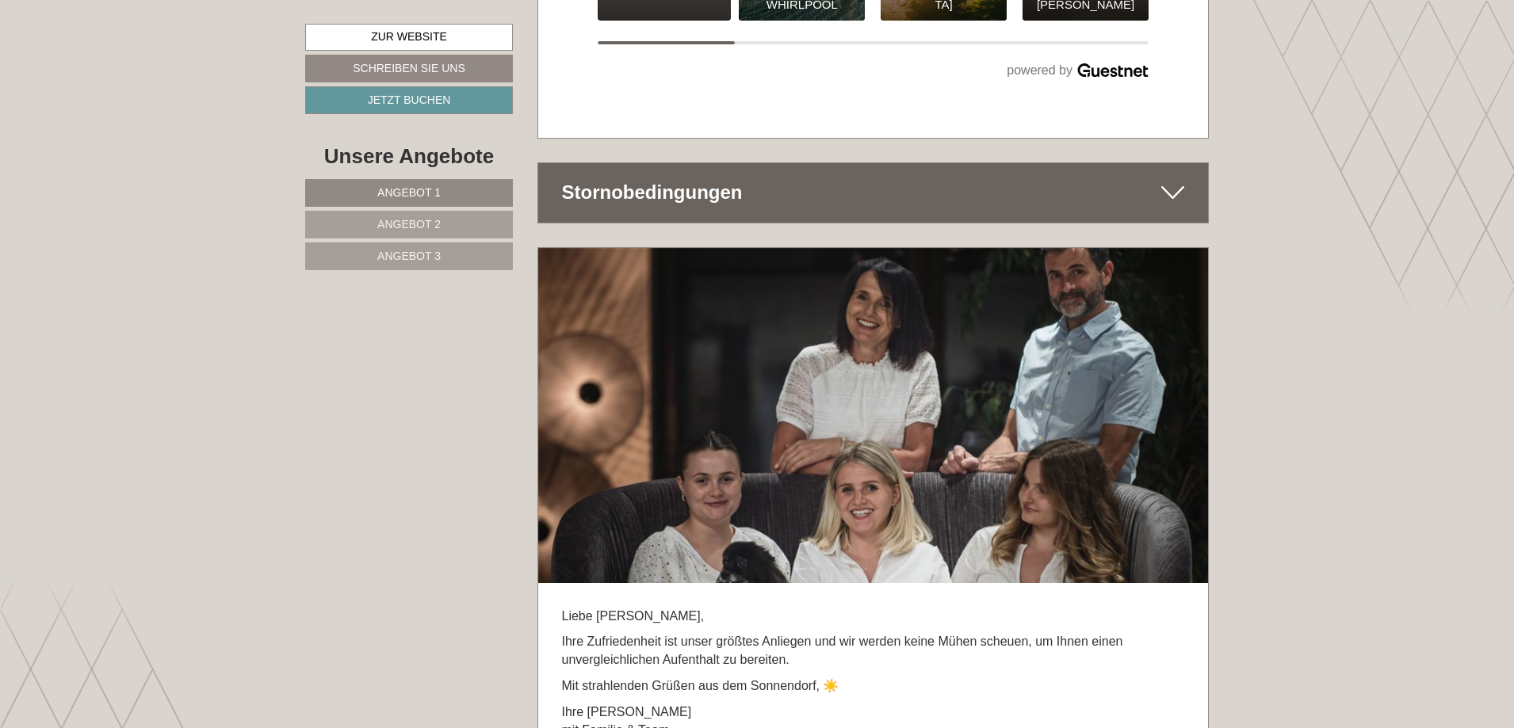
click at [1177, 179] on icon at bounding box center [1172, 192] width 23 height 27
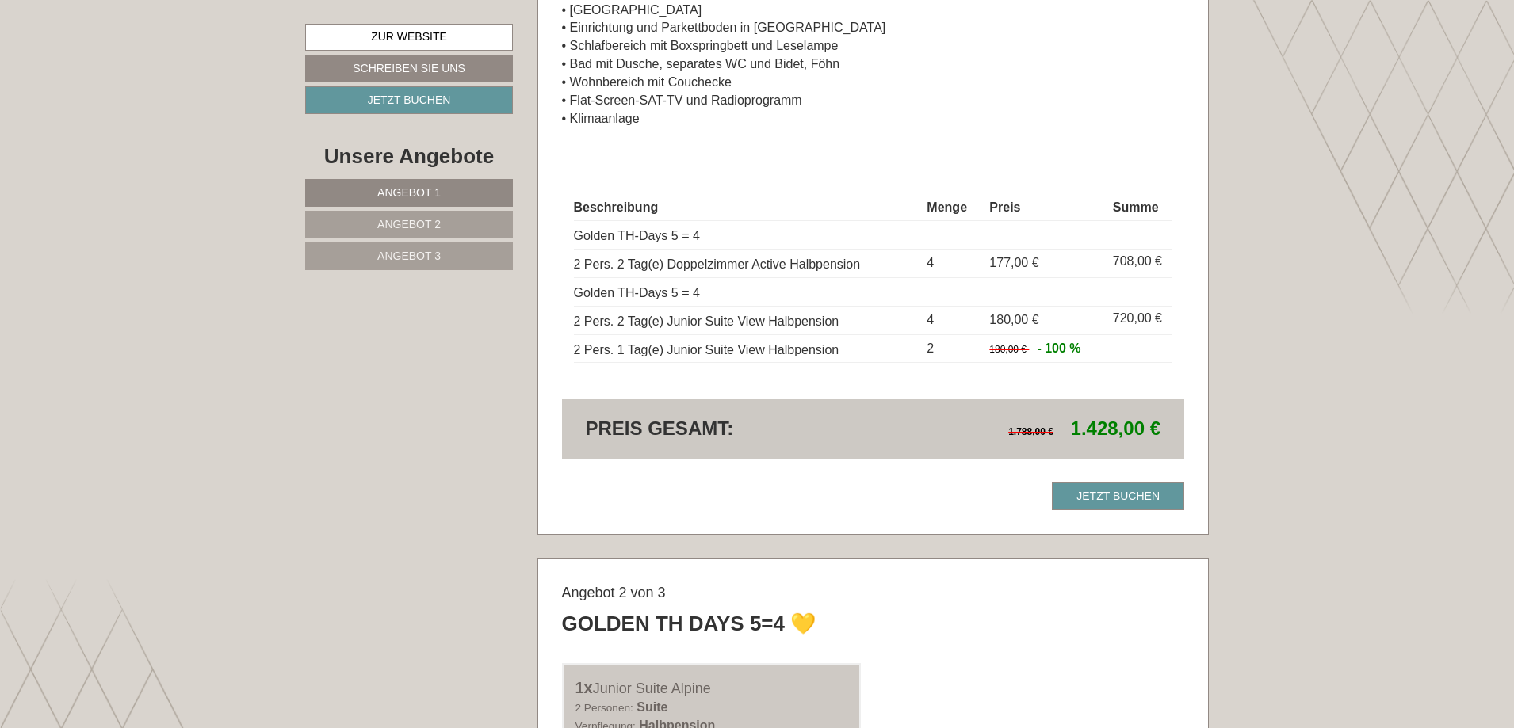
scroll to position [2178, 0]
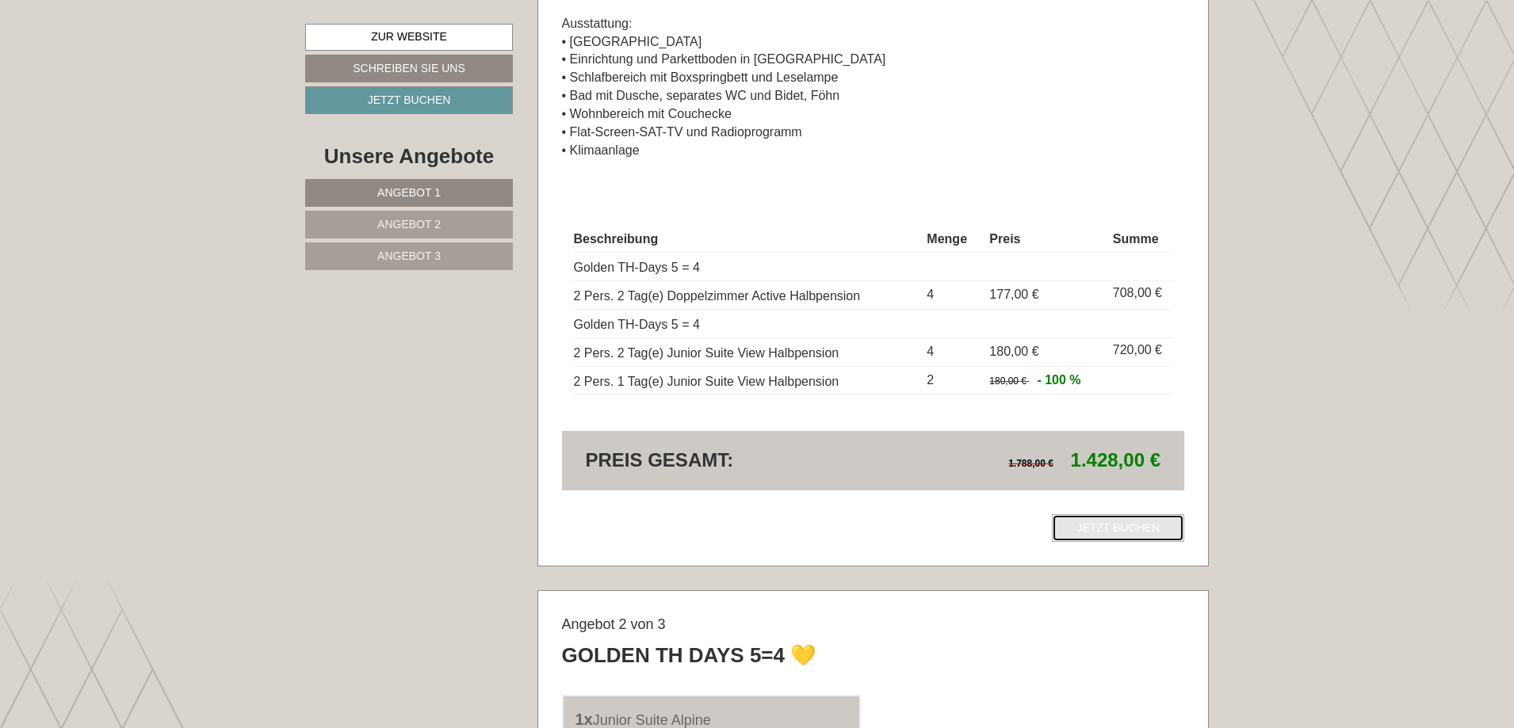
click at [1090, 536] on link "Jetzt buchen" at bounding box center [1118, 528] width 132 height 28
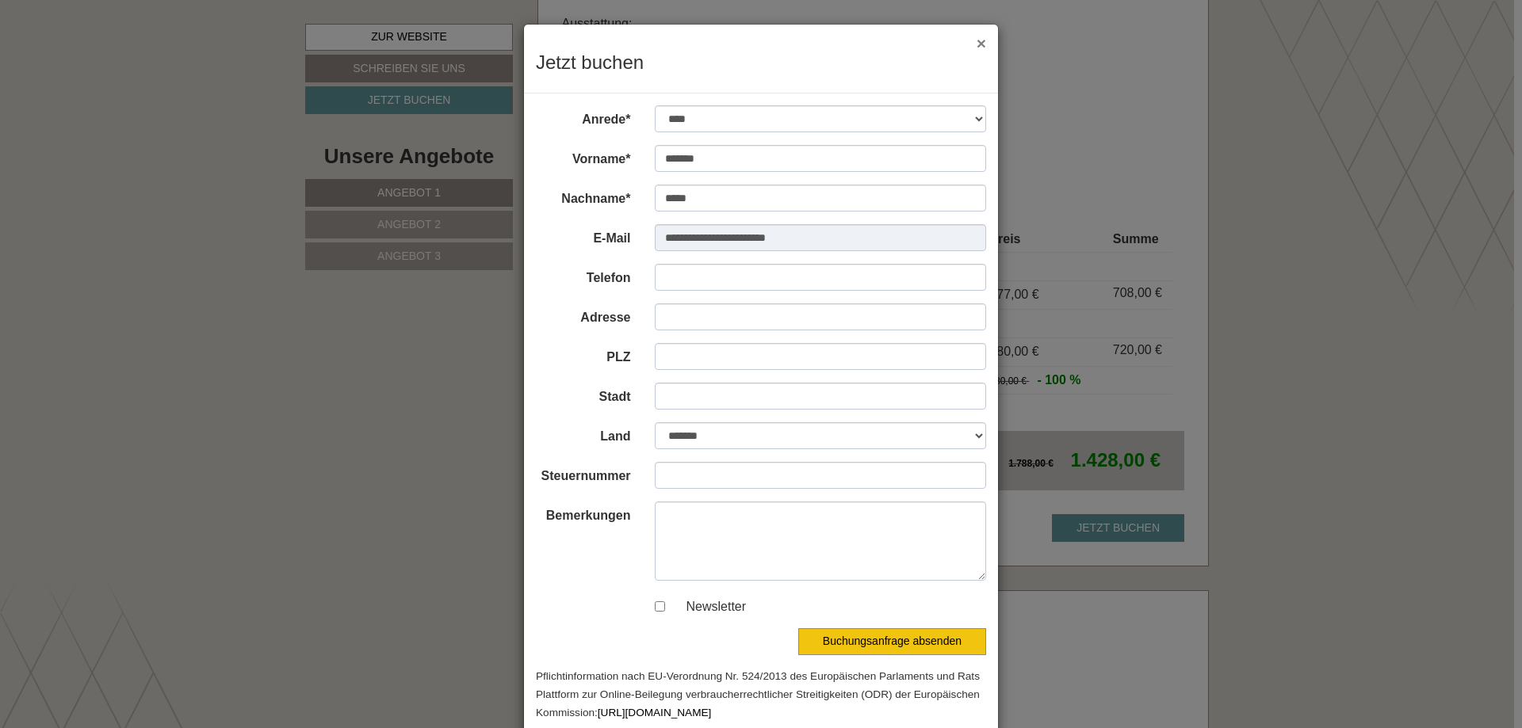
click at [977, 42] on button "×" at bounding box center [981, 43] width 10 height 17
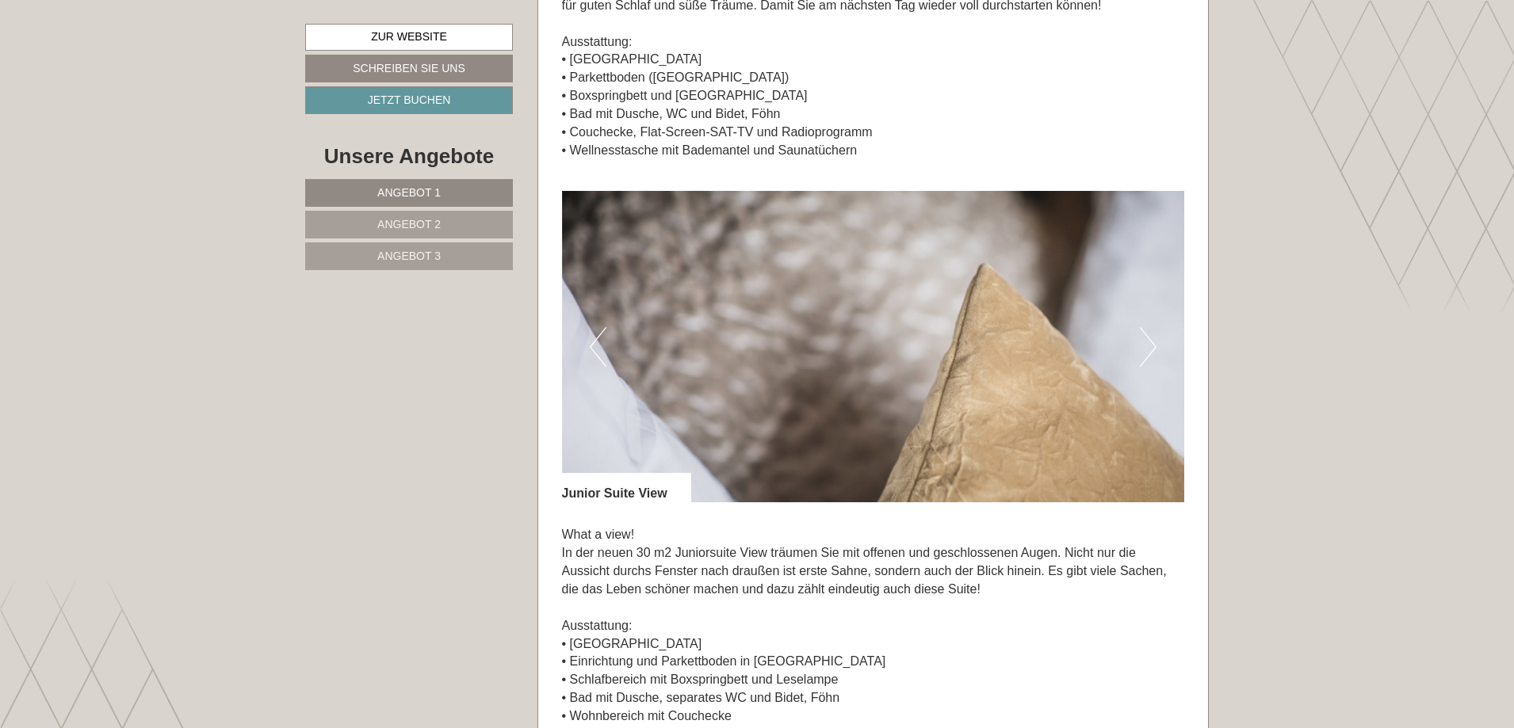
scroll to position [938, 0]
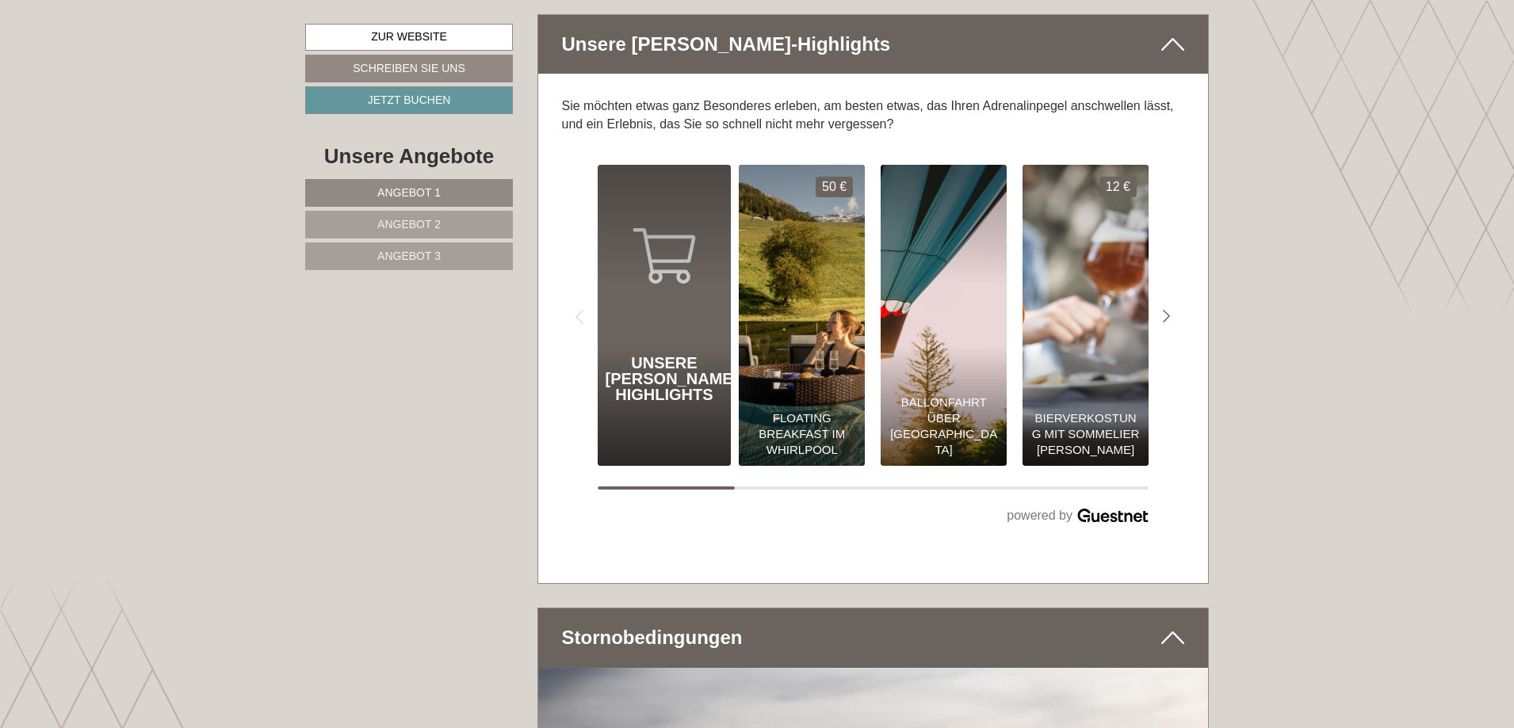
scroll to position [10195, 0]
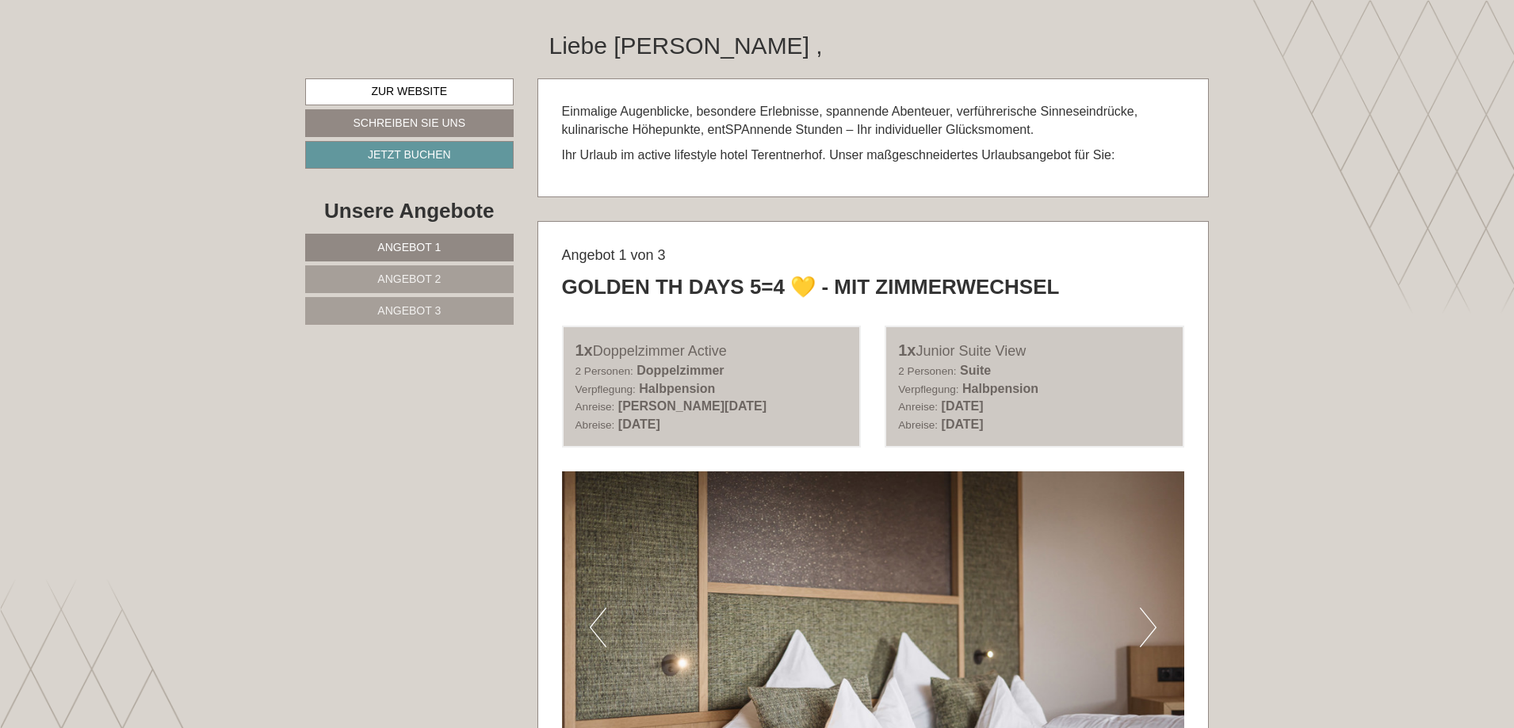
scroll to position [761, 0]
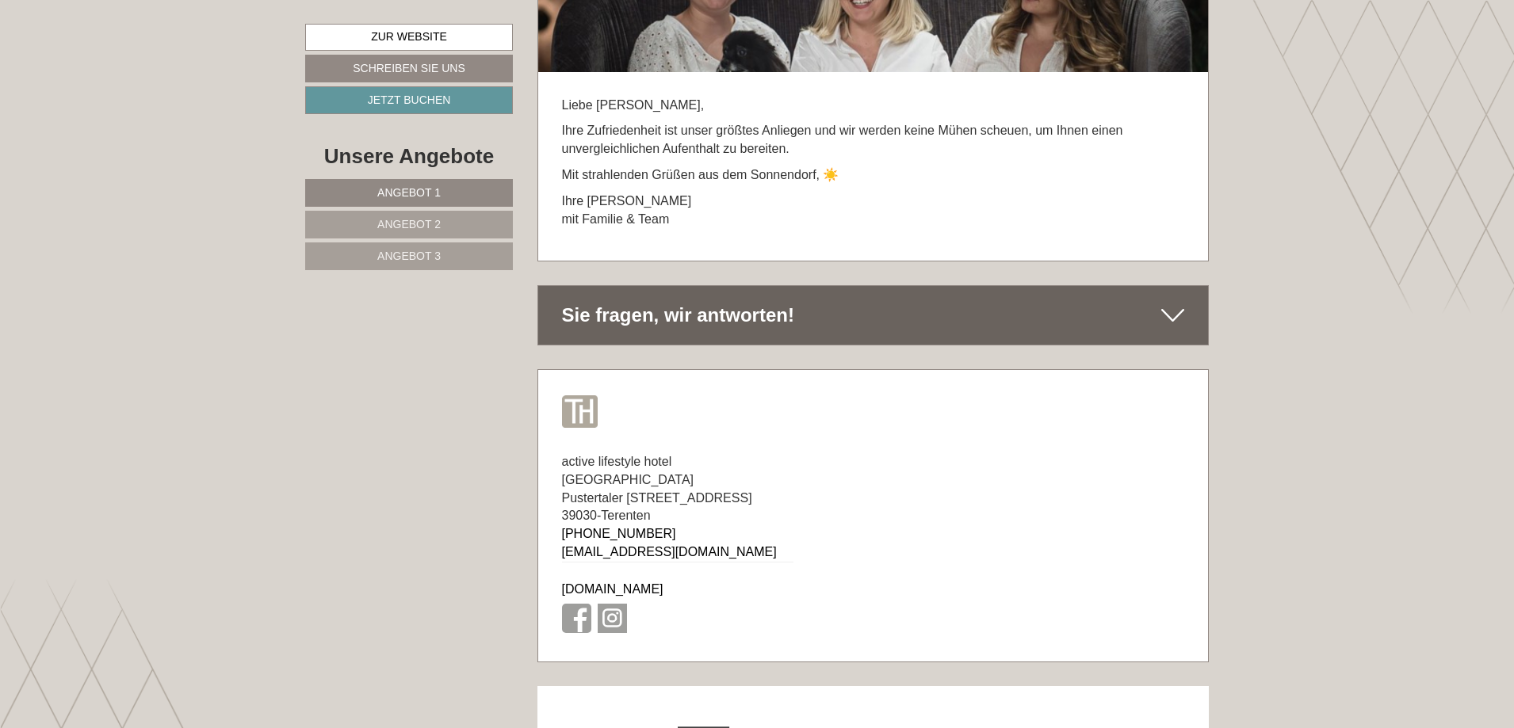
scroll to position [11096, 0]
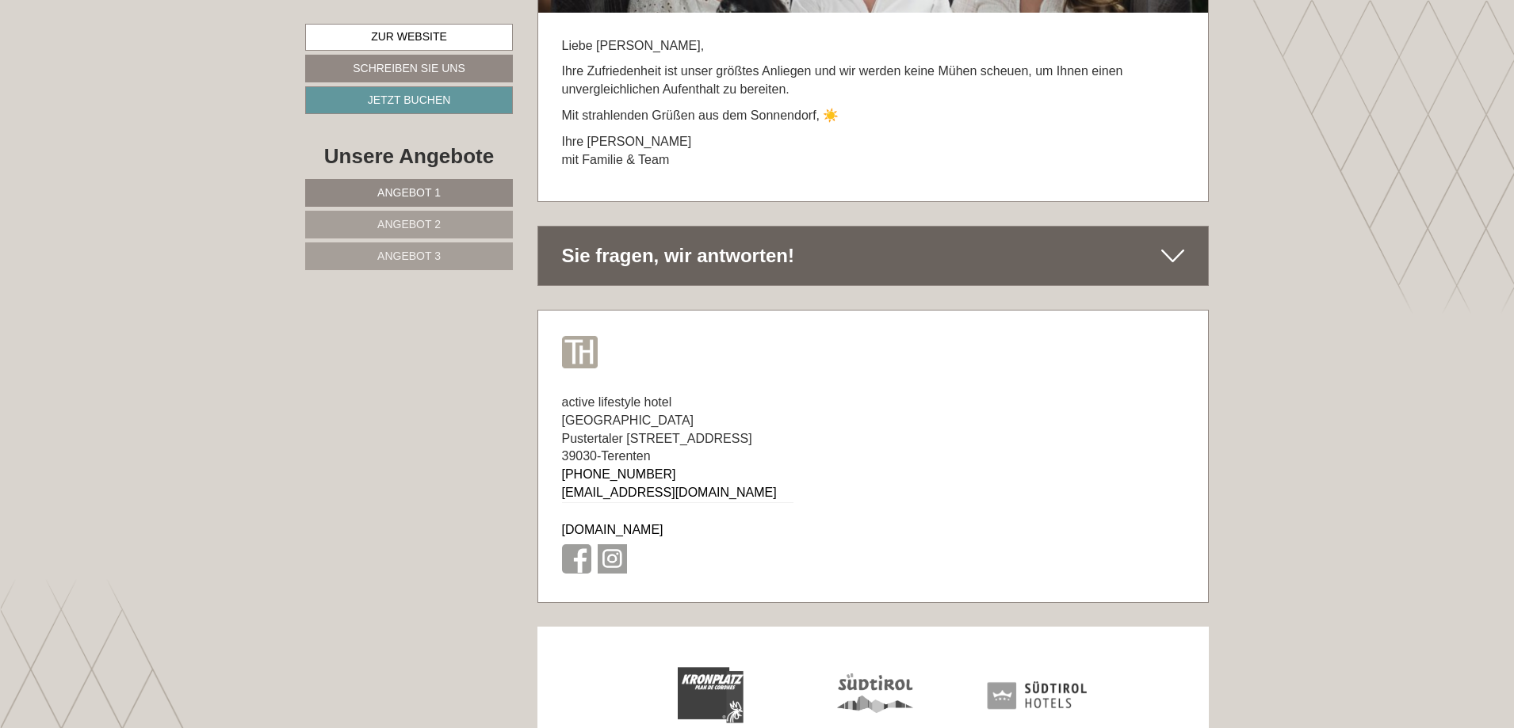
click at [1170, 243] on icon at bounding box center [1172, 256] width 23 height 27
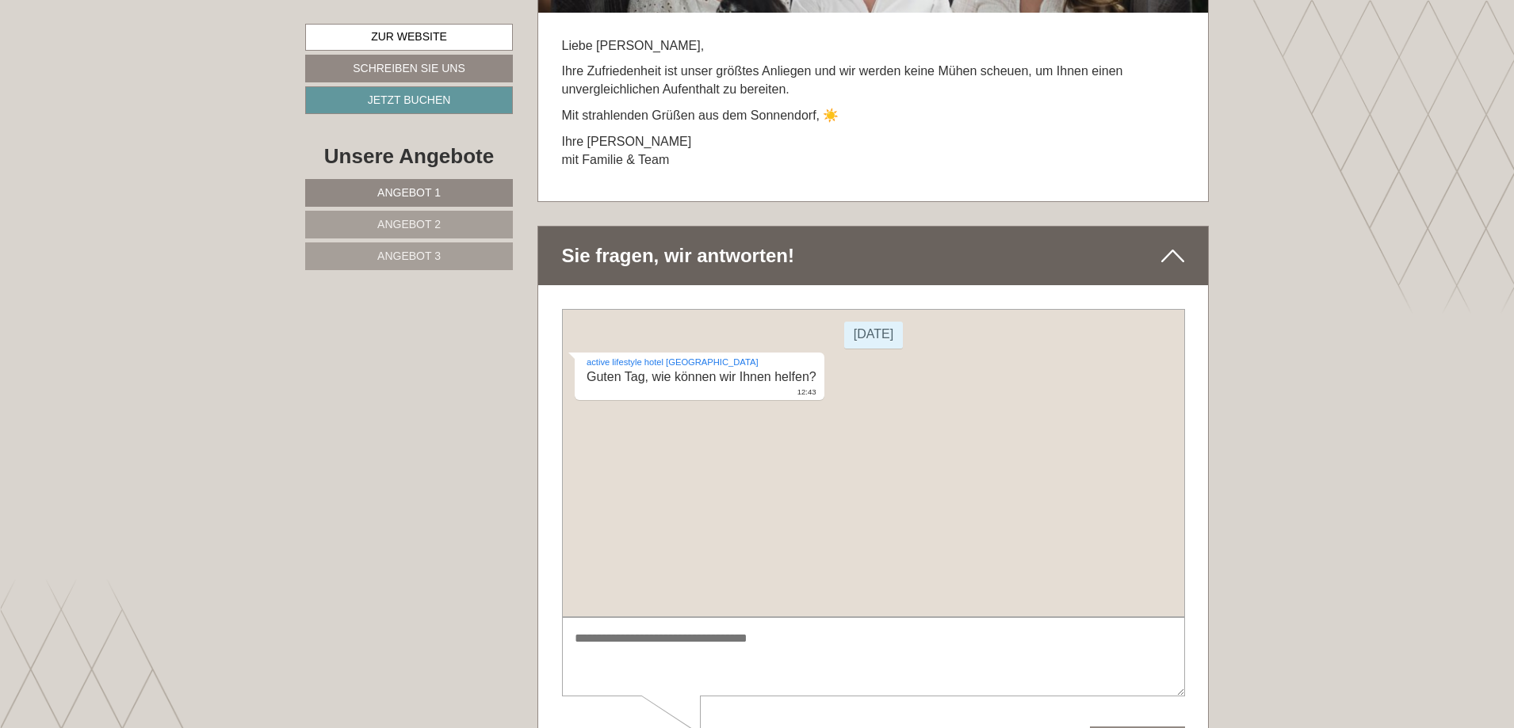
click at [731, 414] on div "Donnerstag active lifestyle hotel Terentnerhof Guten Tag, wie können wir Ihnen …" at bounding box center [872, 462] width 623 height 308
click at [606, 644] on textarea at bounding box center [872, 657] width 623 height 80
type textarea "**********"
click at [1114, 728] on button "Senden" at bounding box center [1136, 740] width 95 height 28
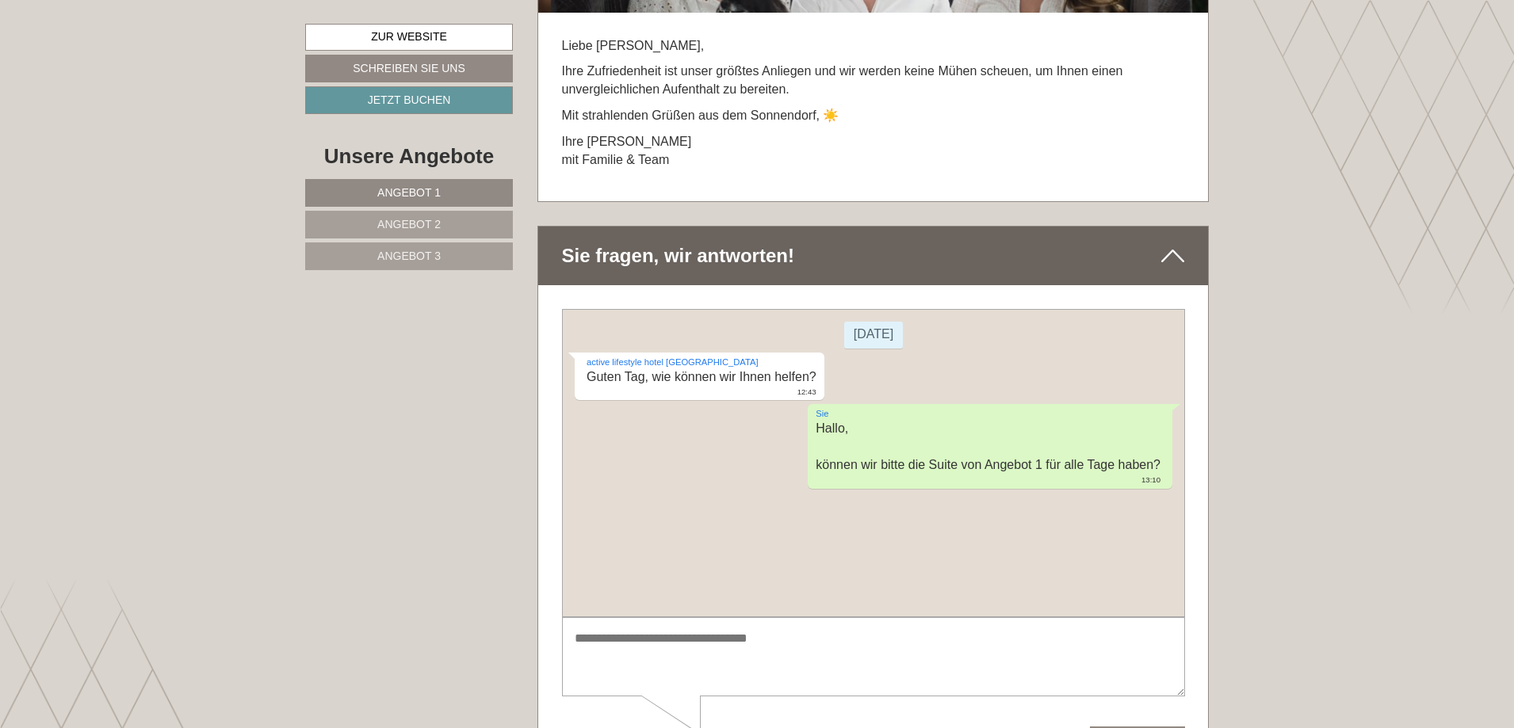
click at [667, 636] on textarea at bounding box center [872, 657] width 623 height 80
type textarea "**********"
click at [1124, 728] on button "Senden" at bounding box center [1136, 740] width 95 height 28
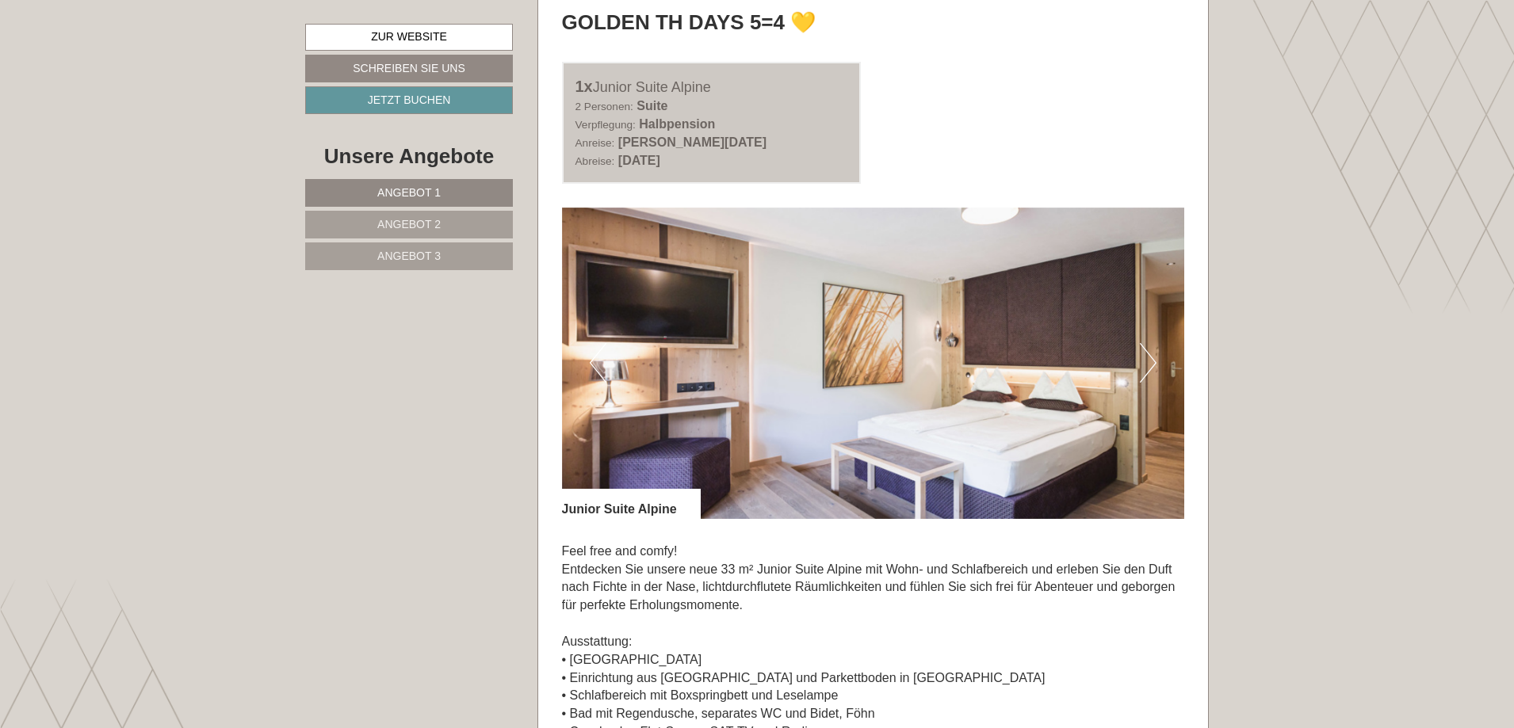
scroll to position [2174, 0]
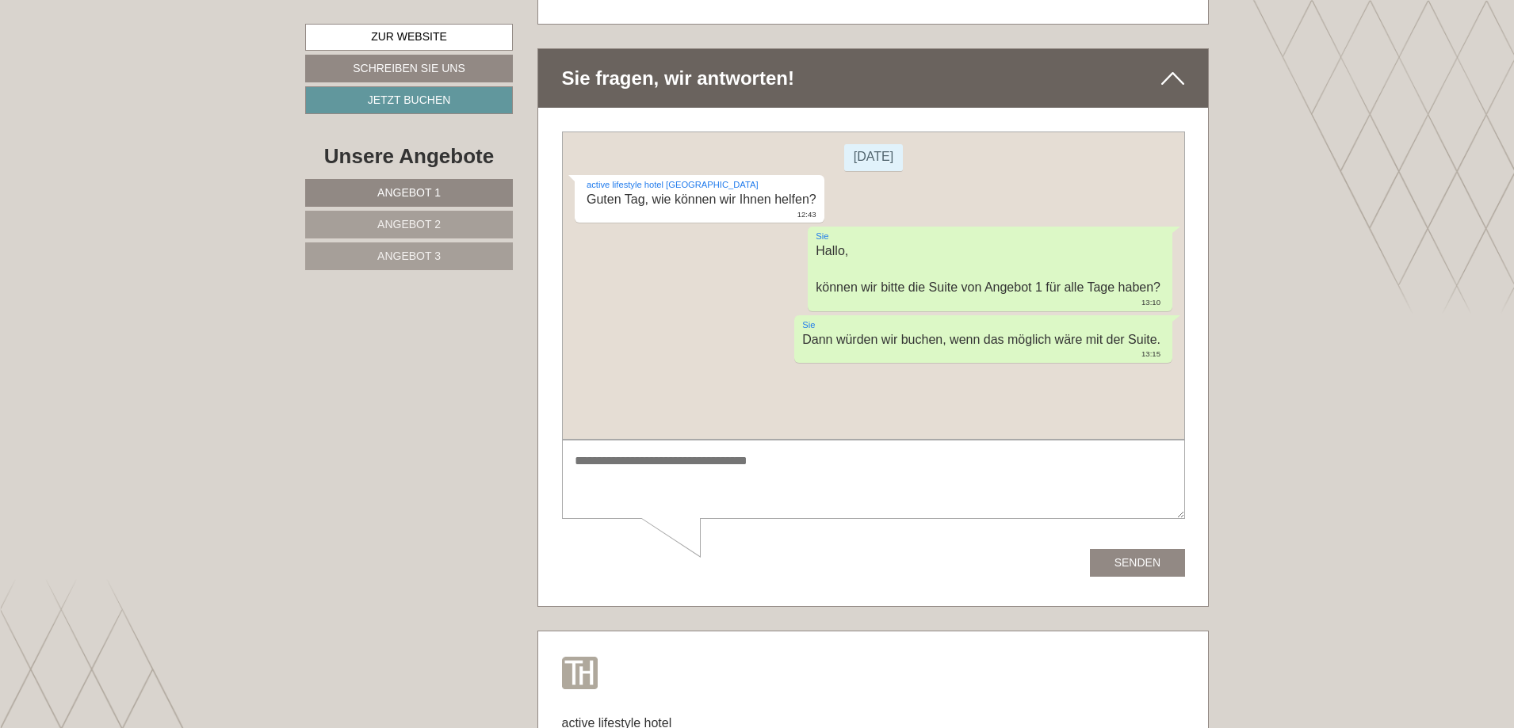
scroll to position [11304, 0]
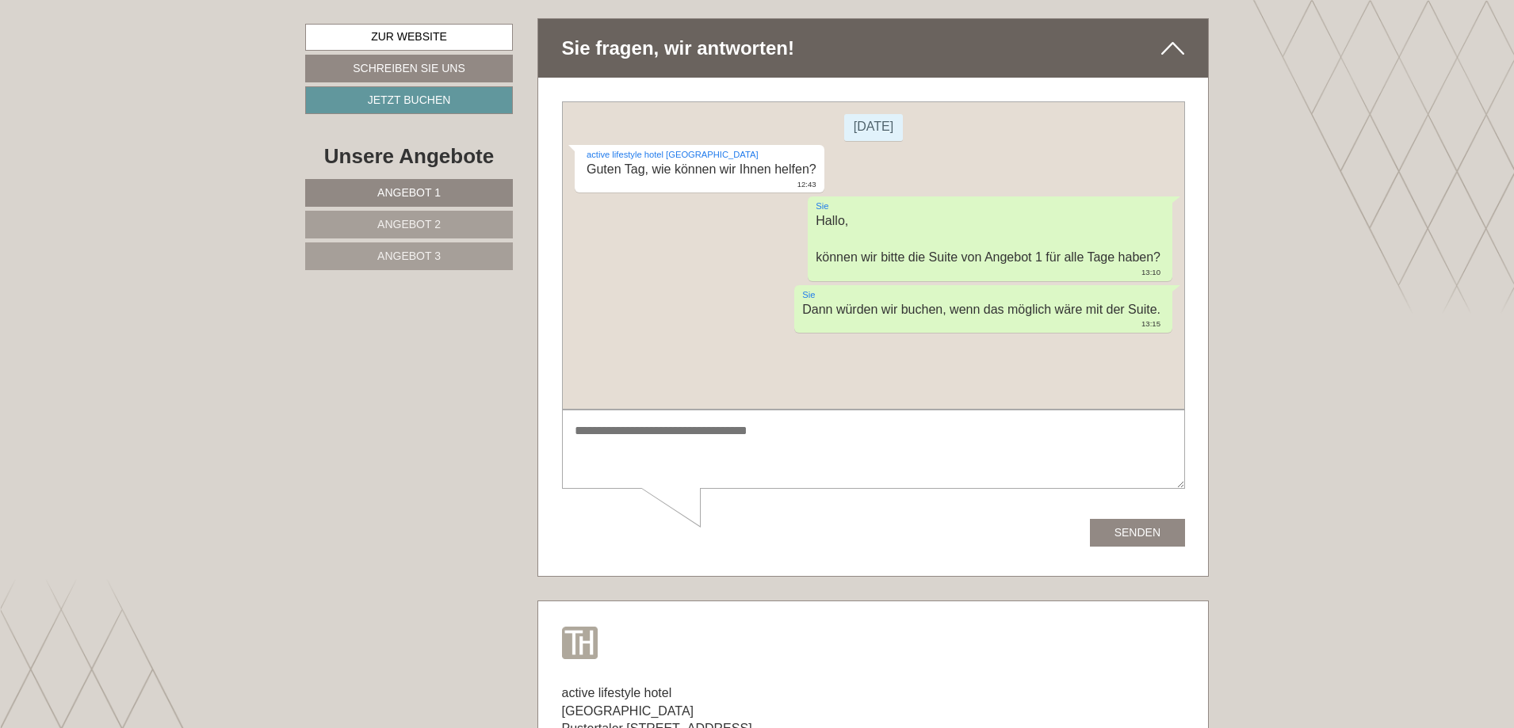
click at [636, 441] on textarea at bounding box center [872, 449] width 623 height 80
type textarea "**********"
click at [1134, 520] on button "Senden" at bounding box center [1136, 532] width 95 height 28
click at [434, 190] on span "Angebot 1" at bounding box center [408, 192] width 63 height 13
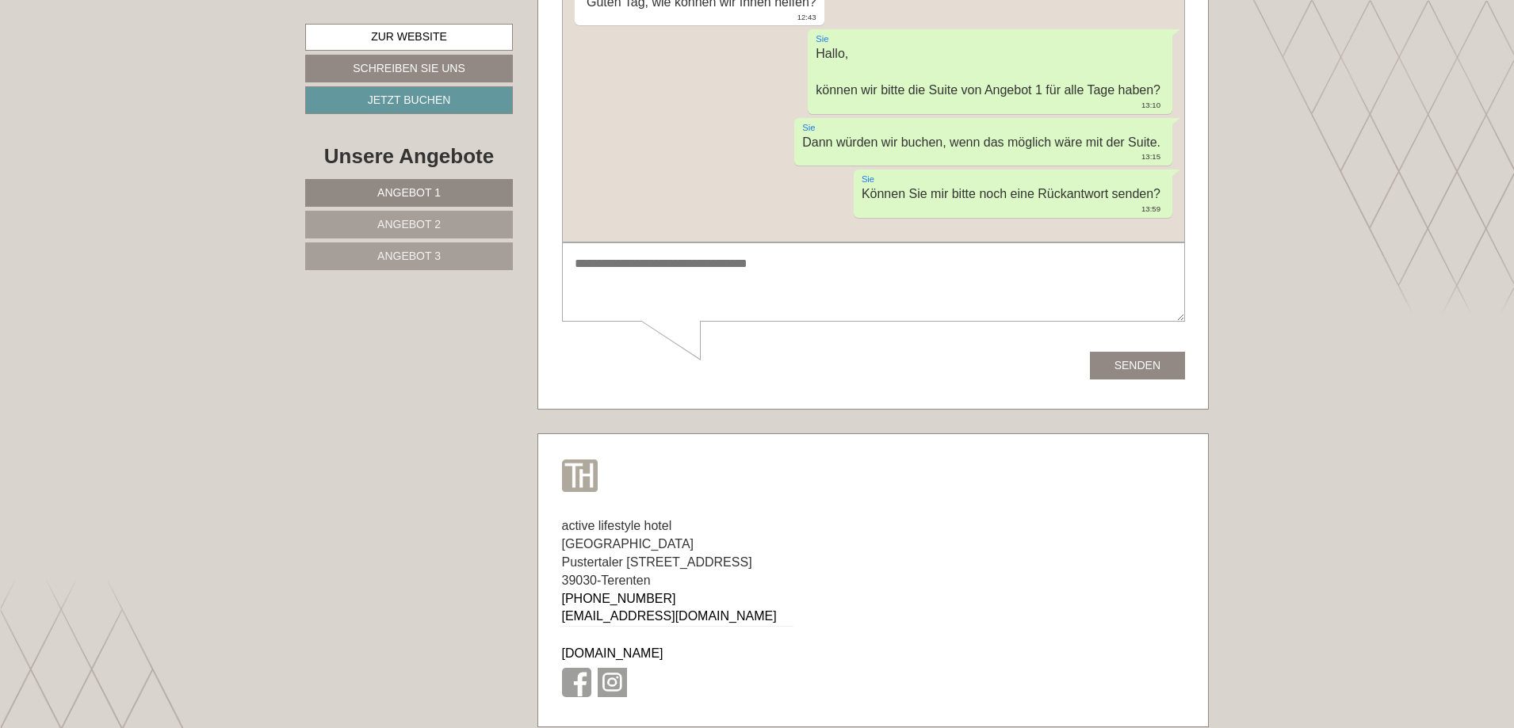
scroll to position [9320, 0]
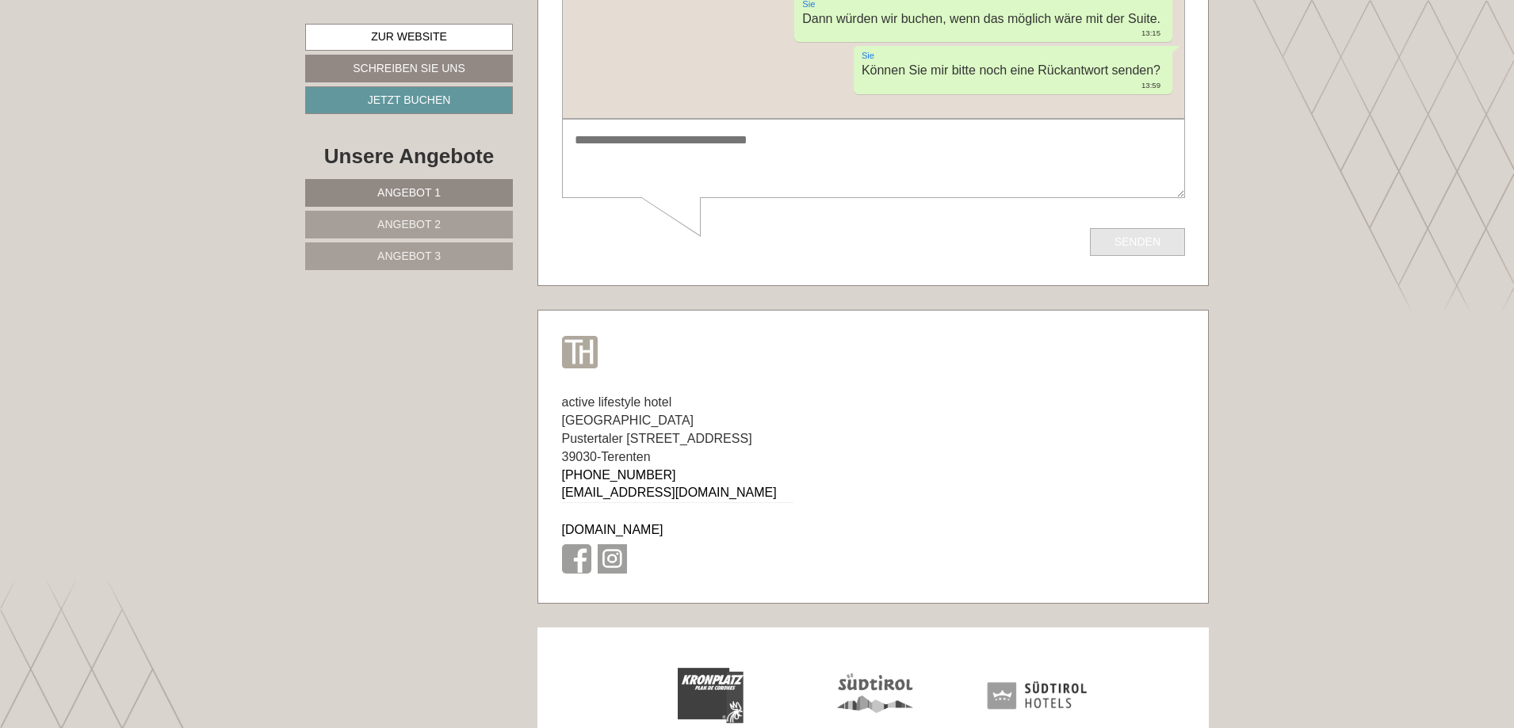
click at [1137, 243] on button "Senden" at bounding box center [1136, 243] width 95 height 28
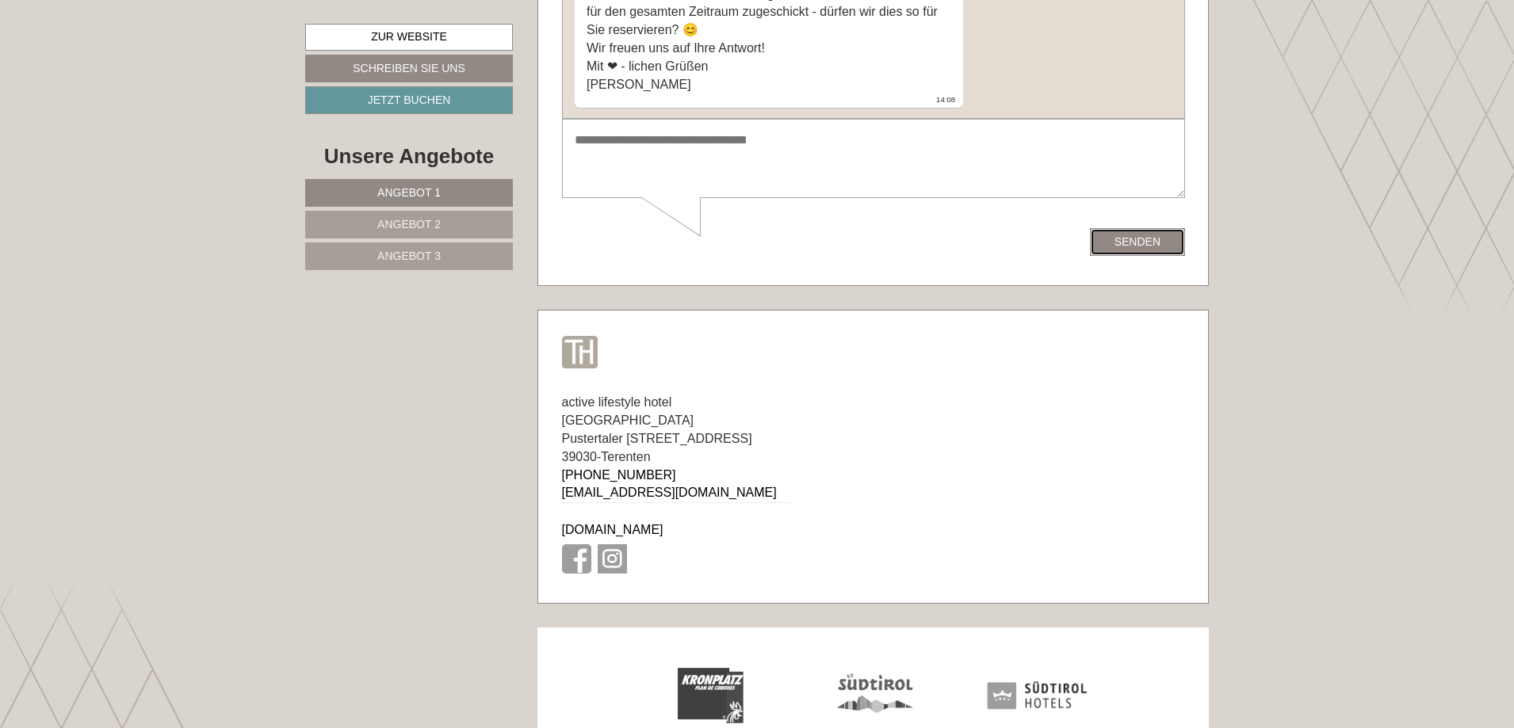
scroll to position [170, 0]
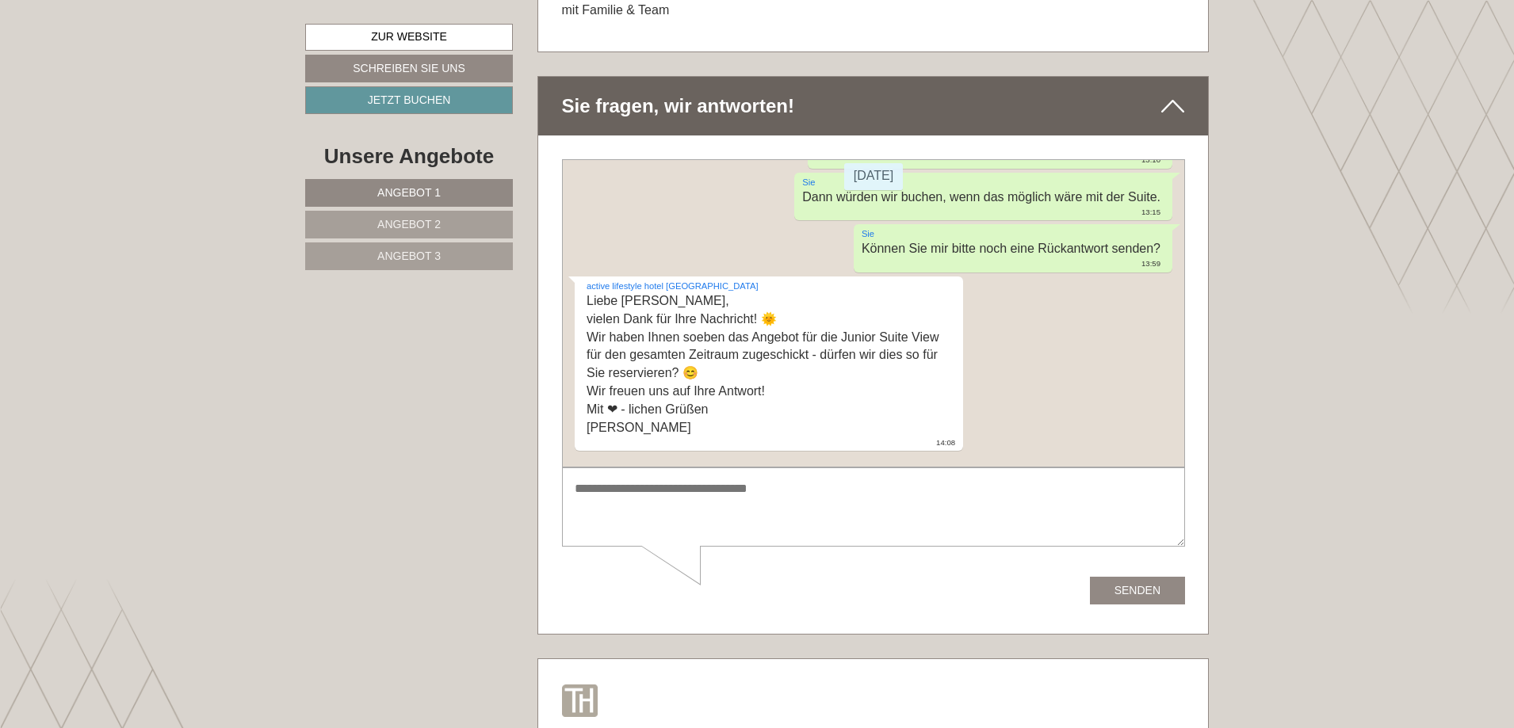
scroll to position [9003, 0]
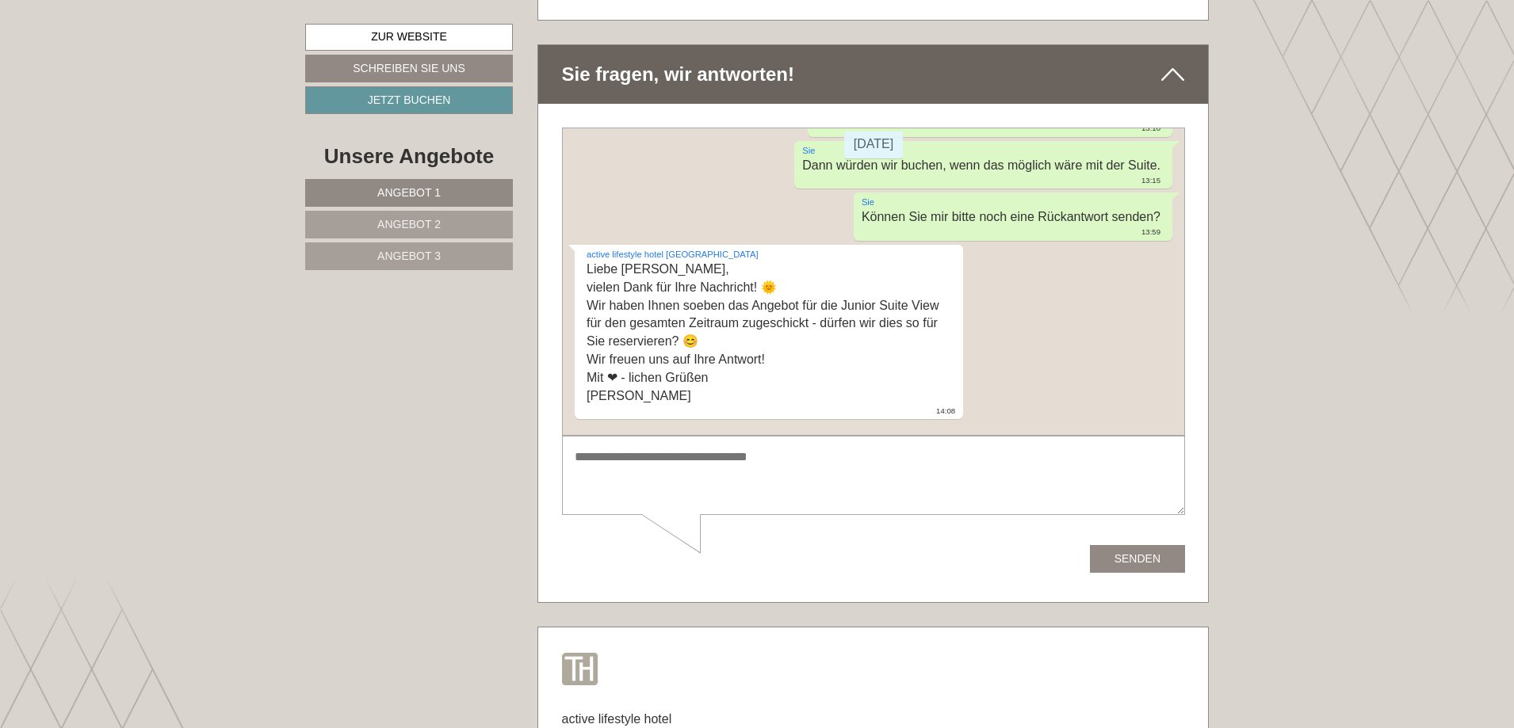
click at [594, 462] on textarea at bounding box center [872, 476] width 623 height 80
type textarea "**********"
click at [1121, 556] on button "Senden" at bounding box center [1136, 559] width 95 height 28
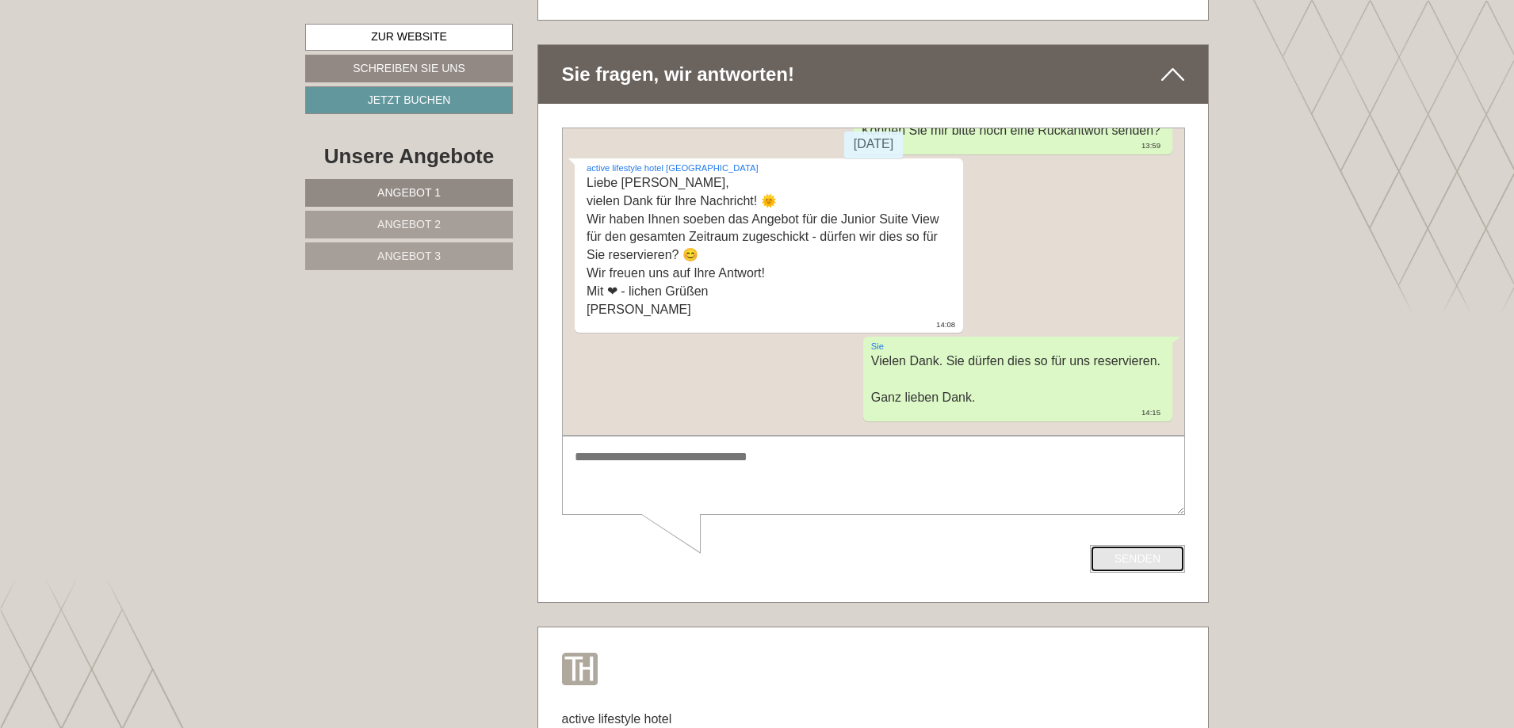
scroll to position [258, 0]
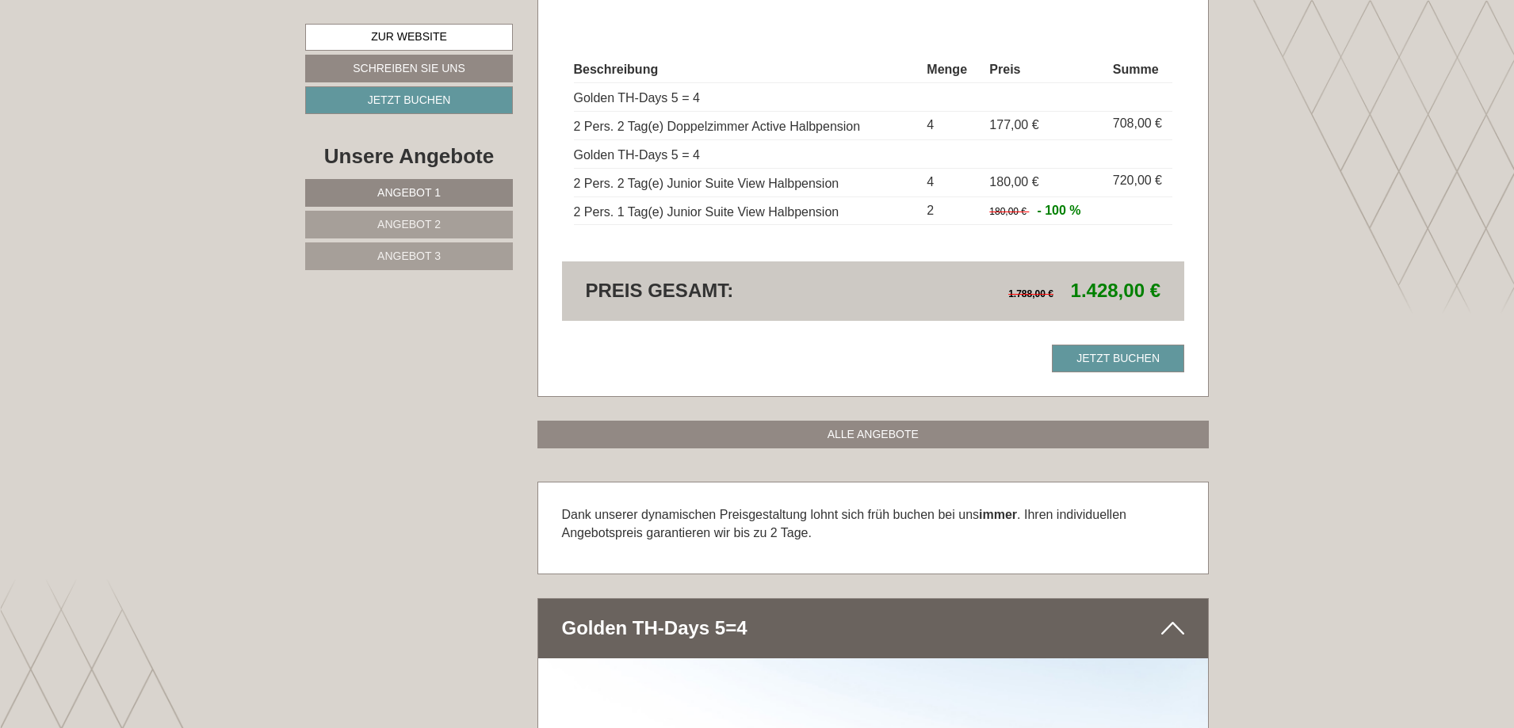
scroll to position [2346, 0]
click at [445, 195] on link "Angebot 1" at bounding box center [409, 193] width 208 height 28
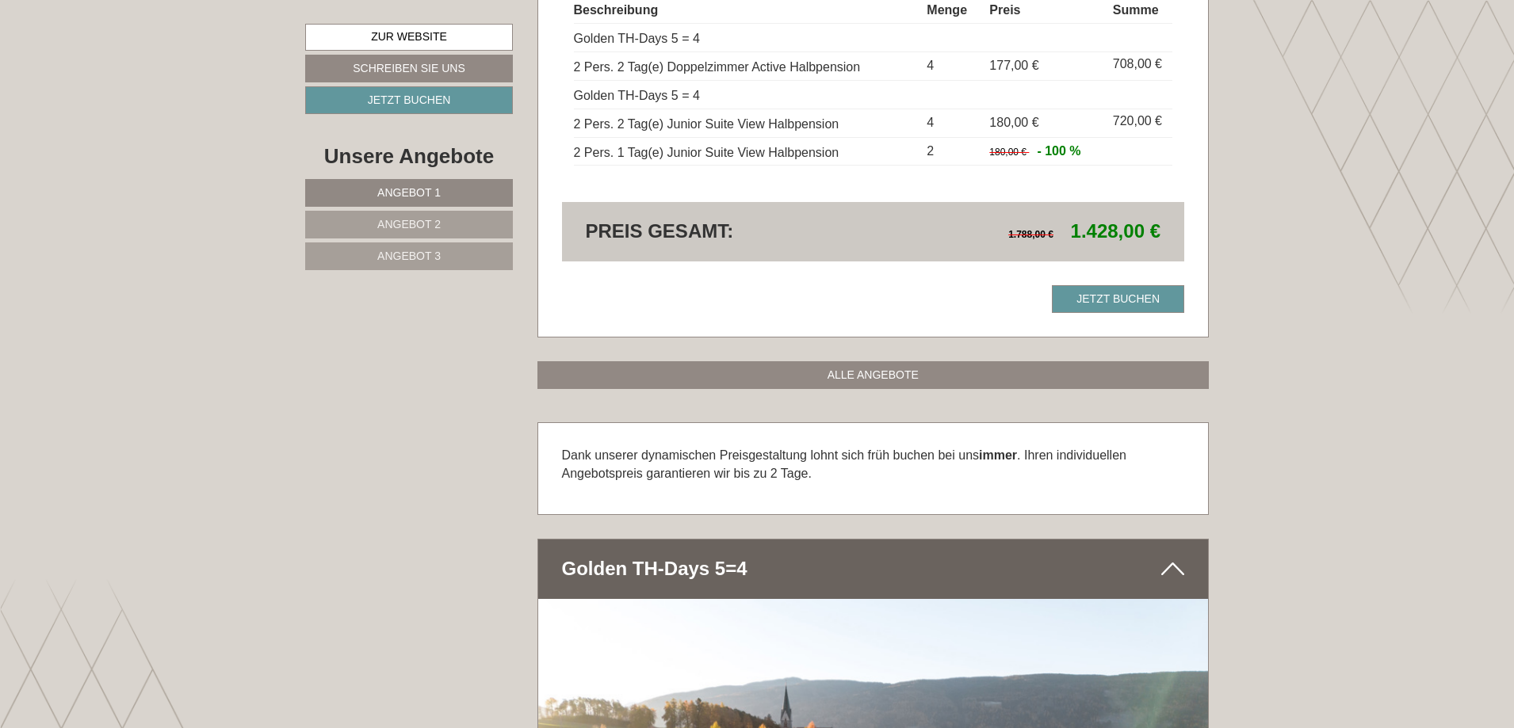
scroll to position [2567, 0]
